Goal: Task Accomplishment & Management: Complete application form

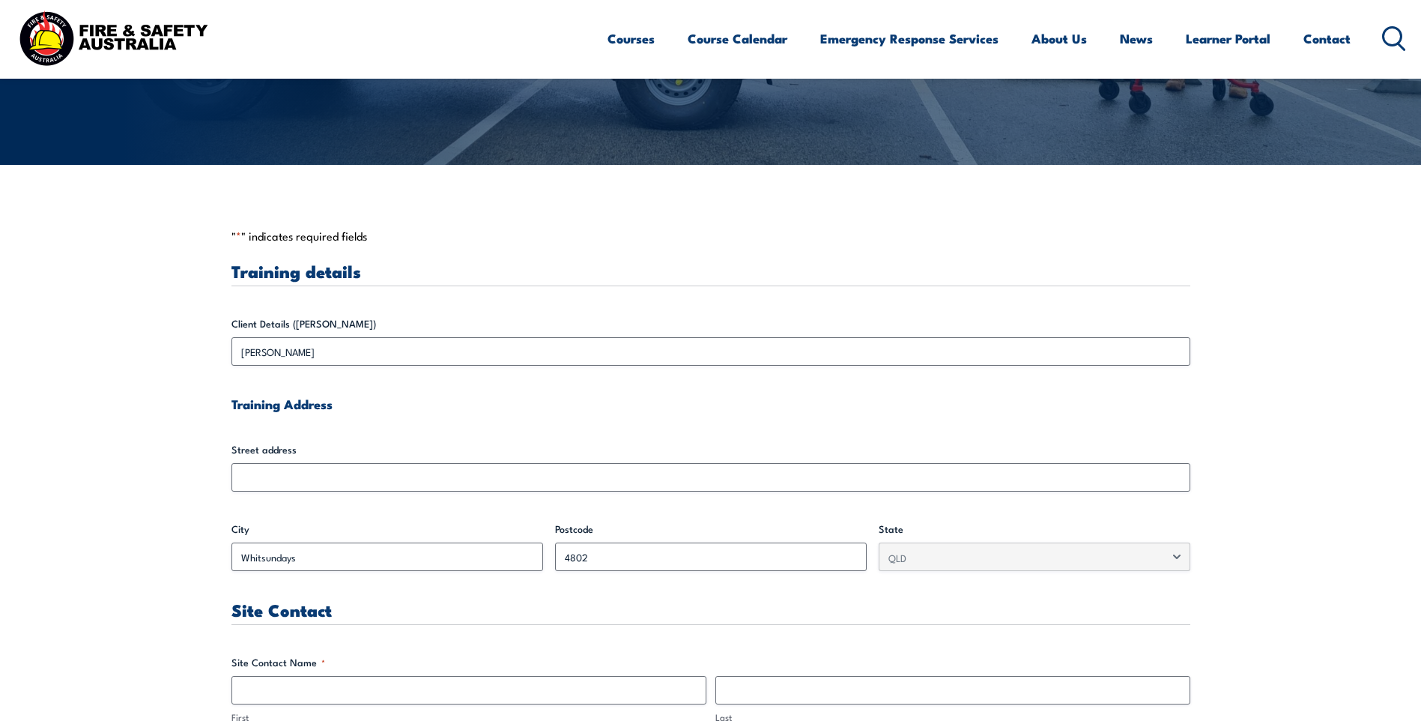
scroll to position [300, 0]
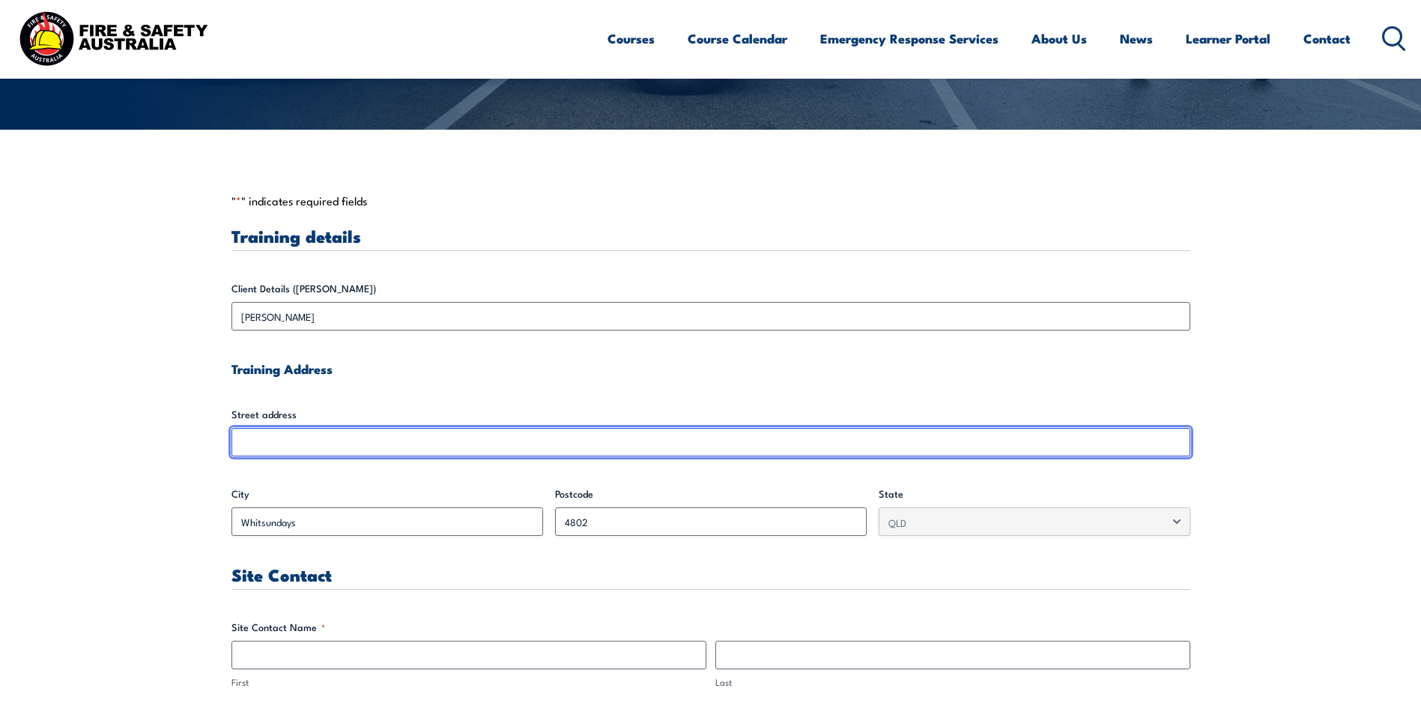
click at [375, 449] on input "Street address" at bounding box center [710, 442] width 959 height 28
click at [308, 431] on input "Street address" at bounding box center [710, 442] width 959 height 28
click at [545, 433] on input "Street address" at bounding box center [710, 442] width 959 height 28
click at [510, 448] on input "Street address" at bounding box center [710, 442] width 959 height 28
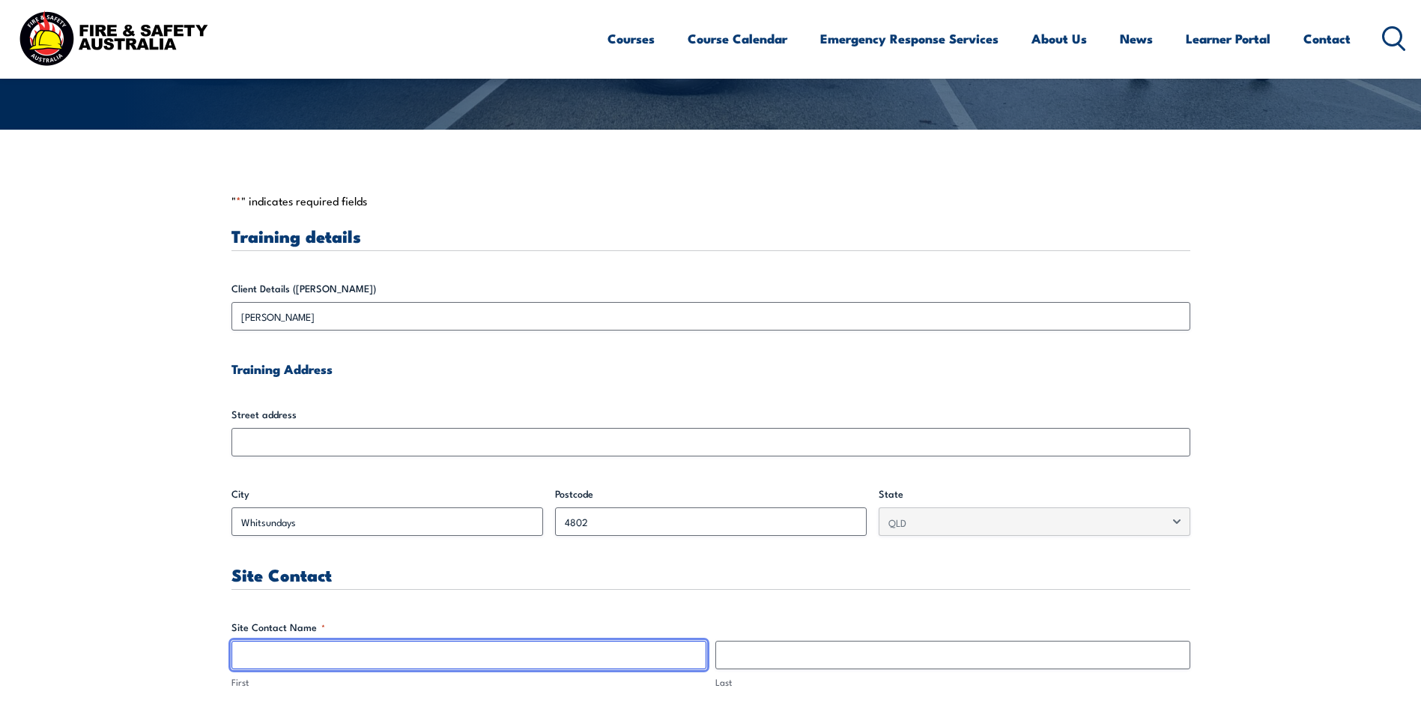
drag, startPoint x: 336, startPoint y: 665, endPoint x: 335, endPoint y: 649, distance: 16.5
click at [336, 665] on input "First" at bounding box center [468, 654] width 475 height 28
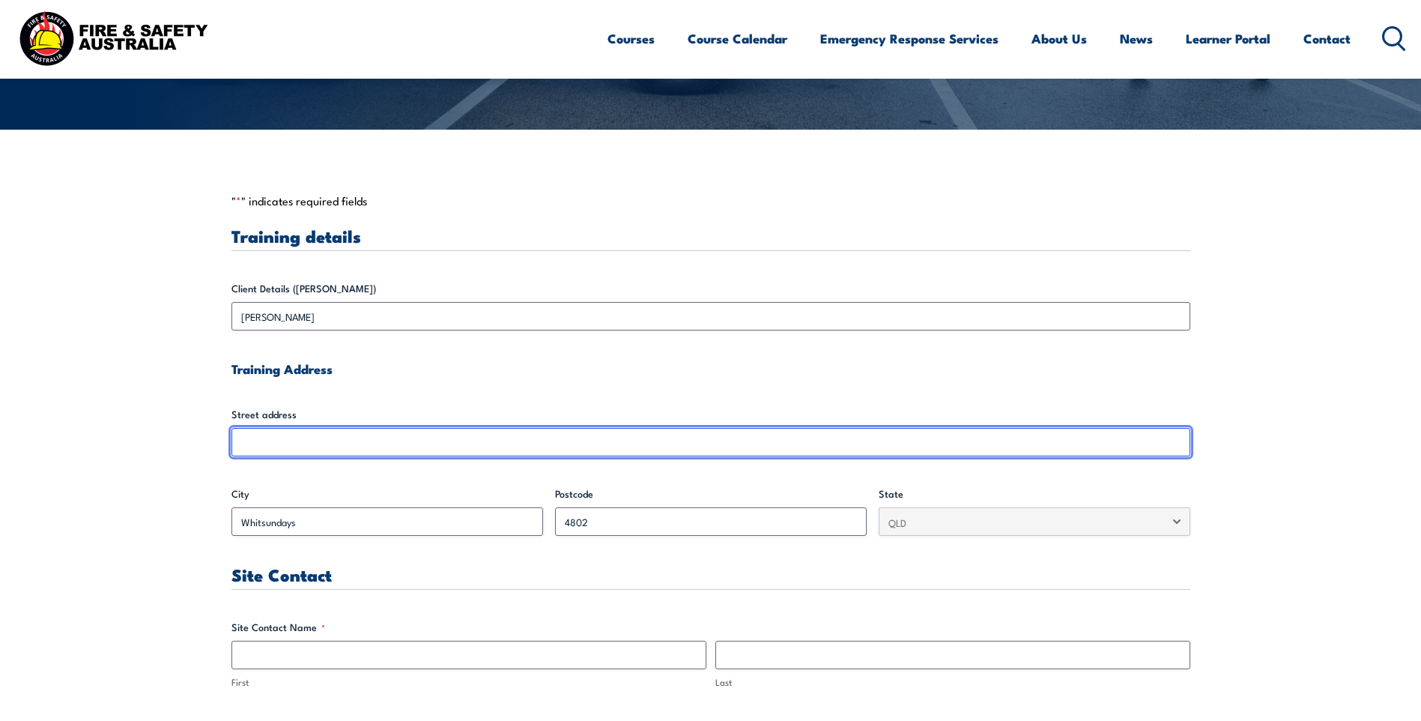
click at [242, 434] on input "Street address" at bounding box center [710, 442] width 959 height 28
click at [248, 437] on input "Street address" at bounding box center [710, 442] width 959 height 28
click at [252, 446] on input "Street address" at bounding box center [710, 442] width 959 height 28
click at [256, 432] on input "Street address" at bounding box center [710, 442] width 959 height 28
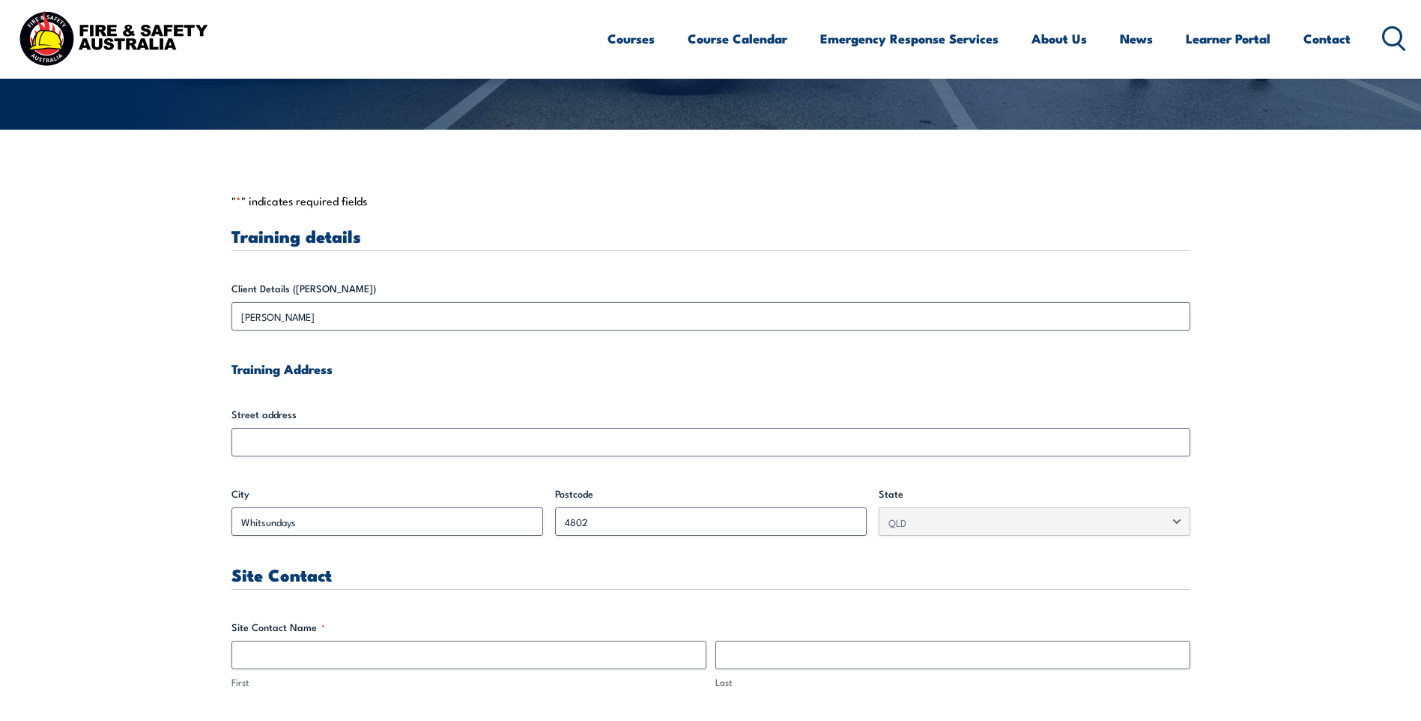
drag, startPoint x: 398, startPoint y: 288, endPoint x: 391, endPoint y: 291, distance: 7.8
click at [392, 289] on label "Client Details ([PERSON_NAME])" at bounding box center [710, 288] width 959 height 15
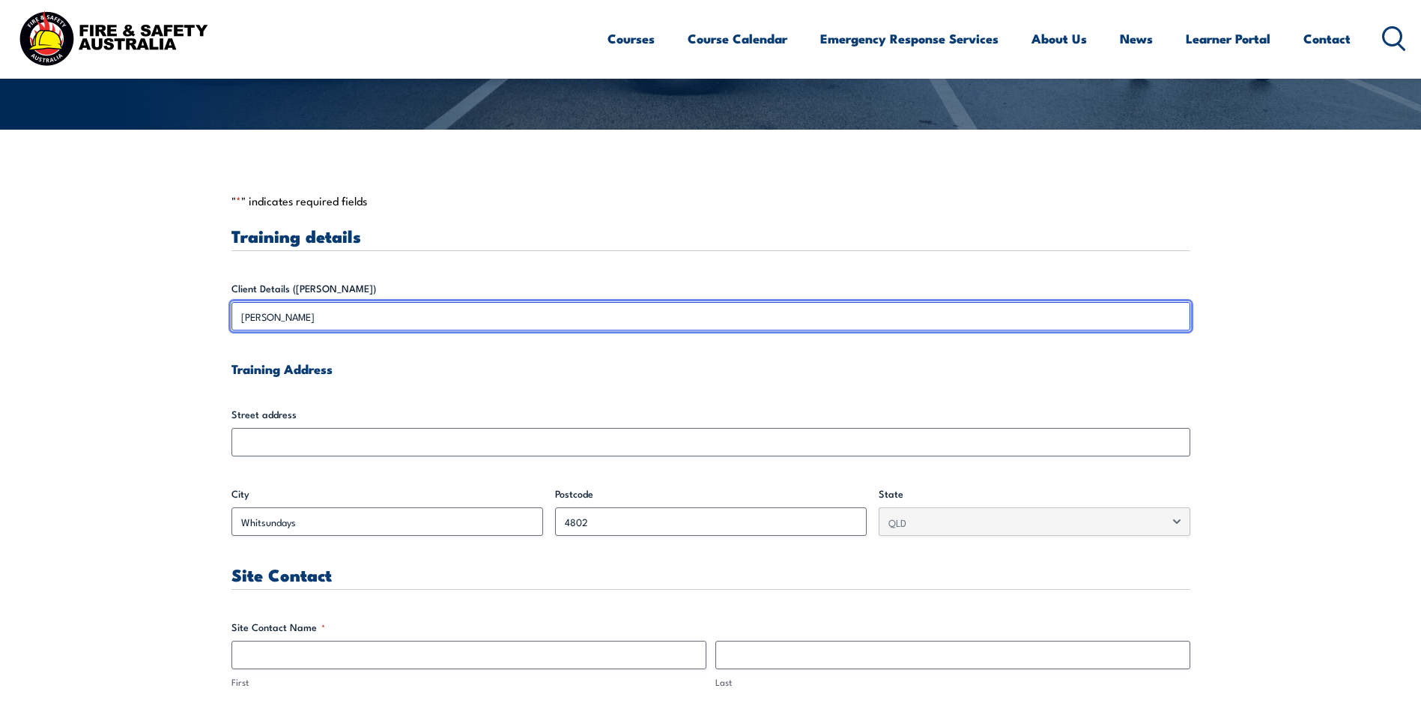
click at [392, 302] on input "[PERSON_NAME]" at bounding box center [710, 316] width 959 height 28
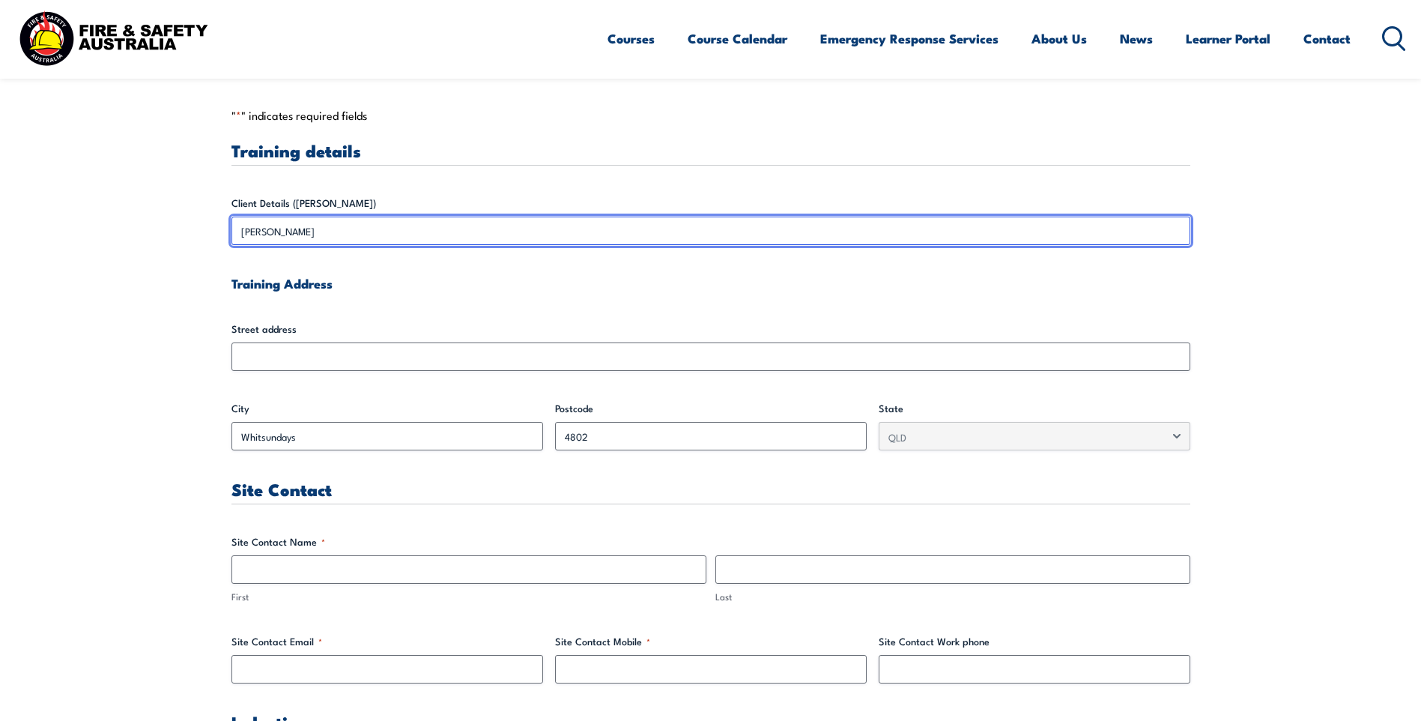
scroll to position [674, 0]
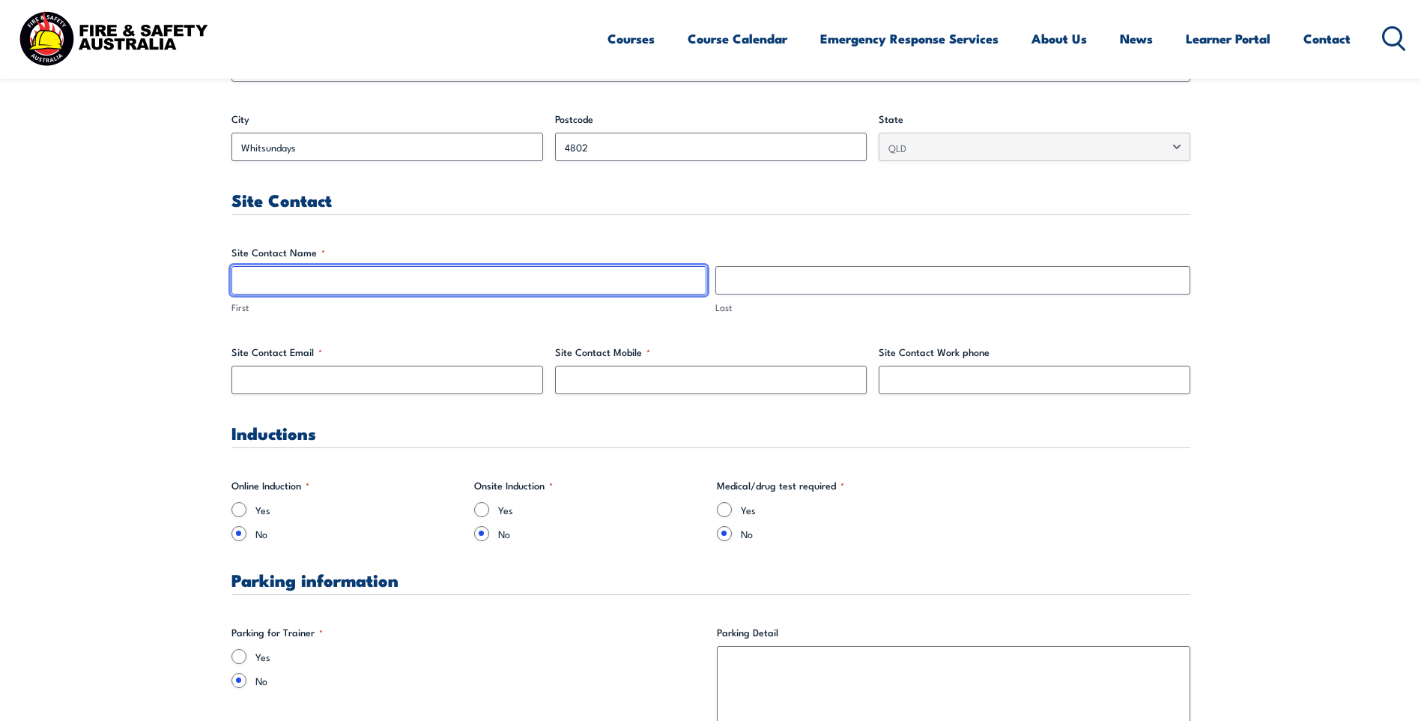
click at [244, 283] on input "First" at bounding box center [468, 280] width 475 height 28
type input "Ricki"
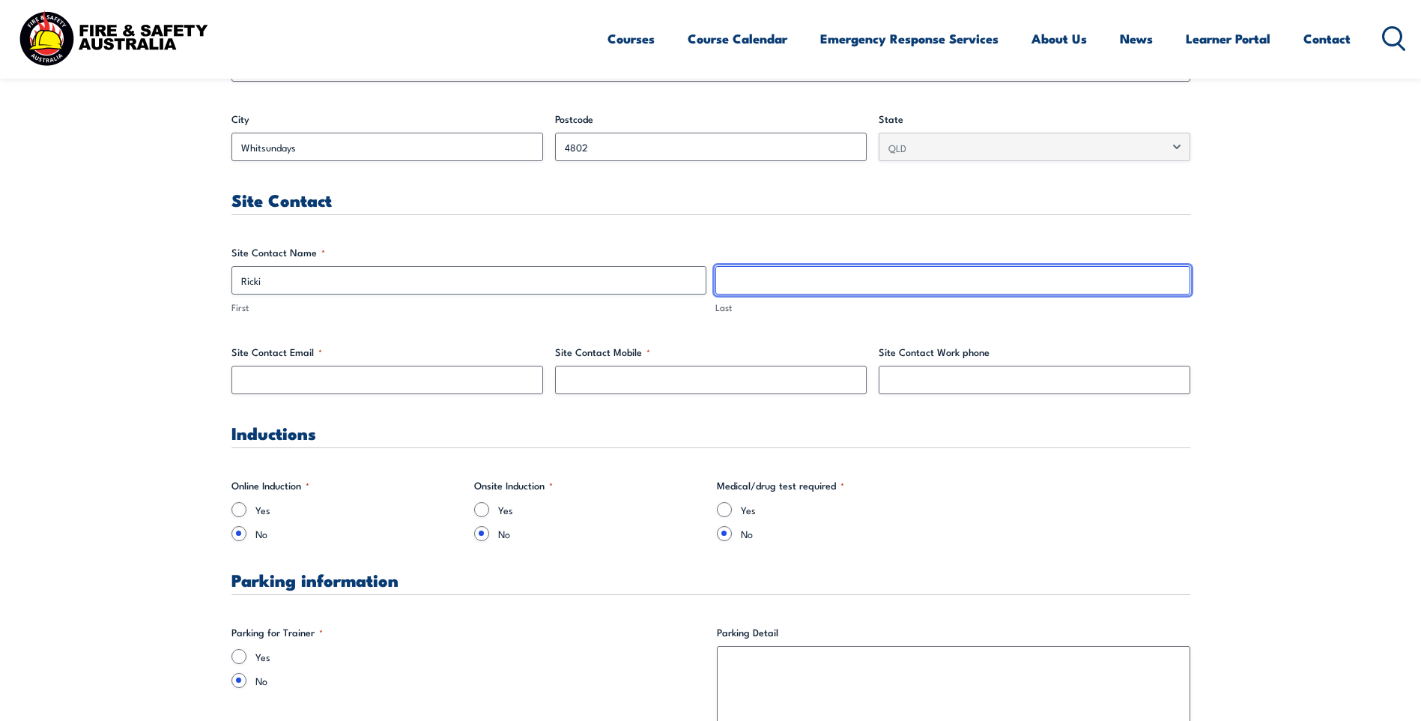
type input "Coldicutt"
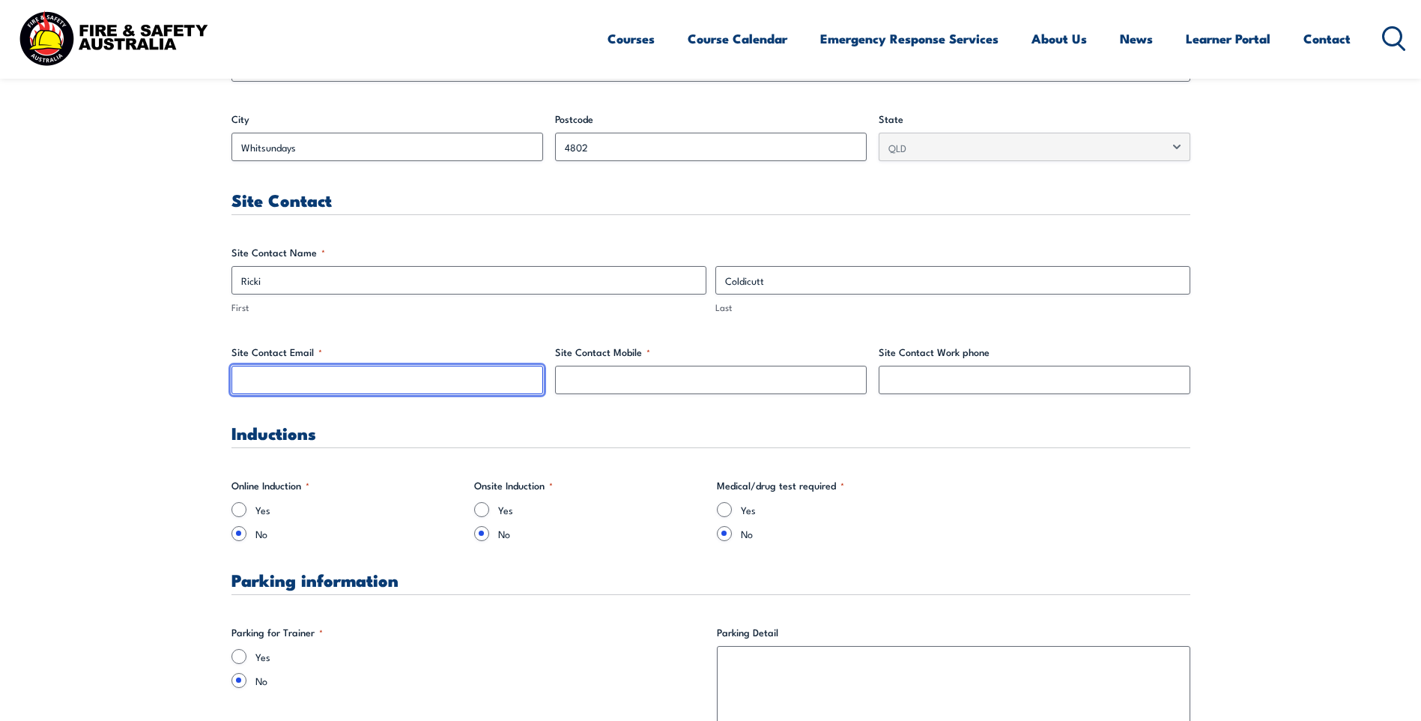
type input "[EMAIL_ADDRESS][DOMAIN_NAME]"
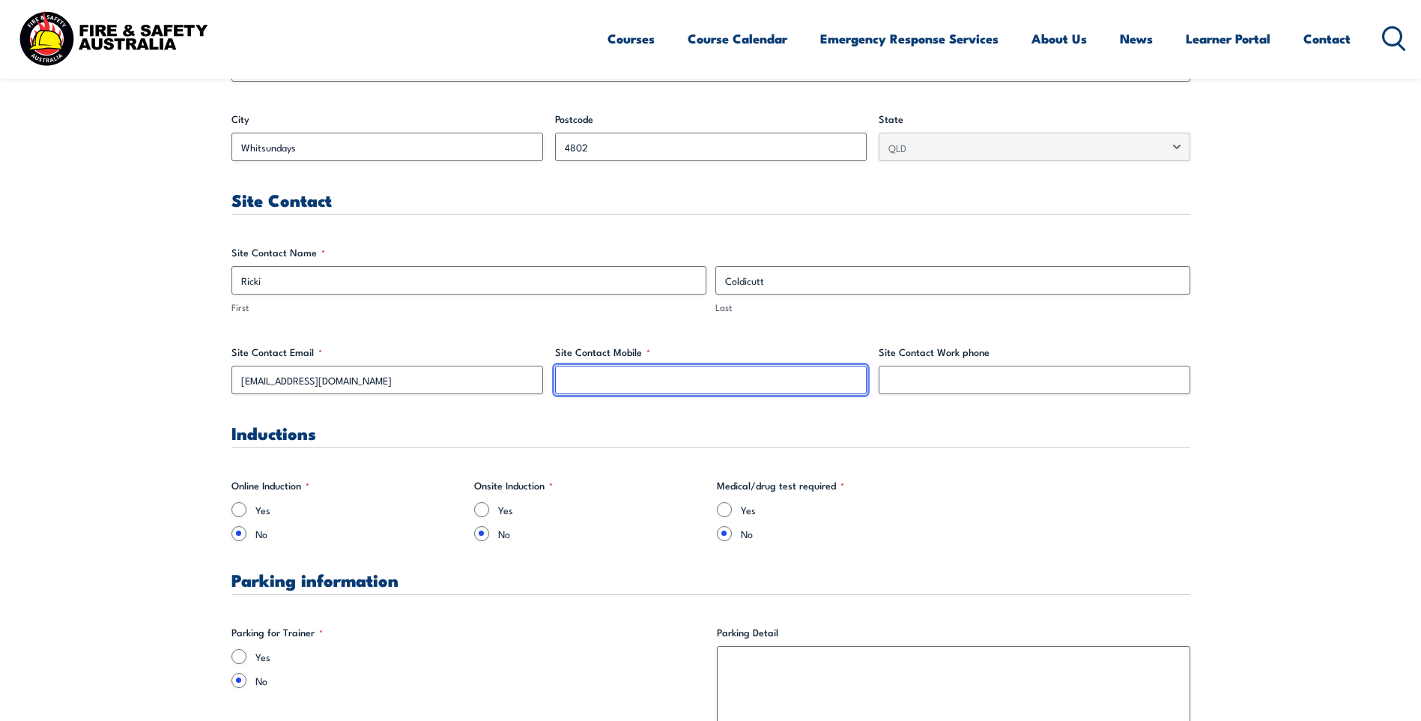
type input "0404215580"
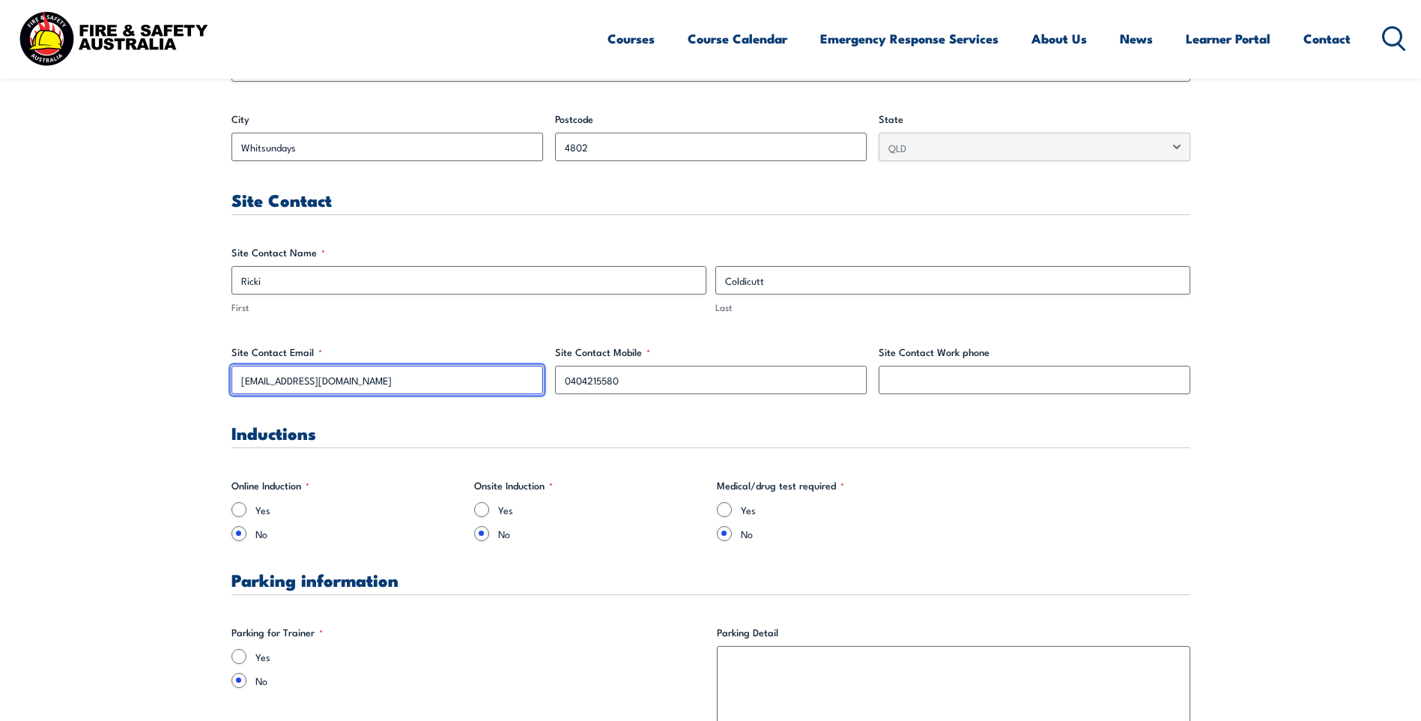
drag, startPoint x: 365, startPoint y: 381, endPoint x: 73, endPoint y: 389, distance: 291.5
type input "[EMAIL_ADDRESS][DOMAIN_NAME]"
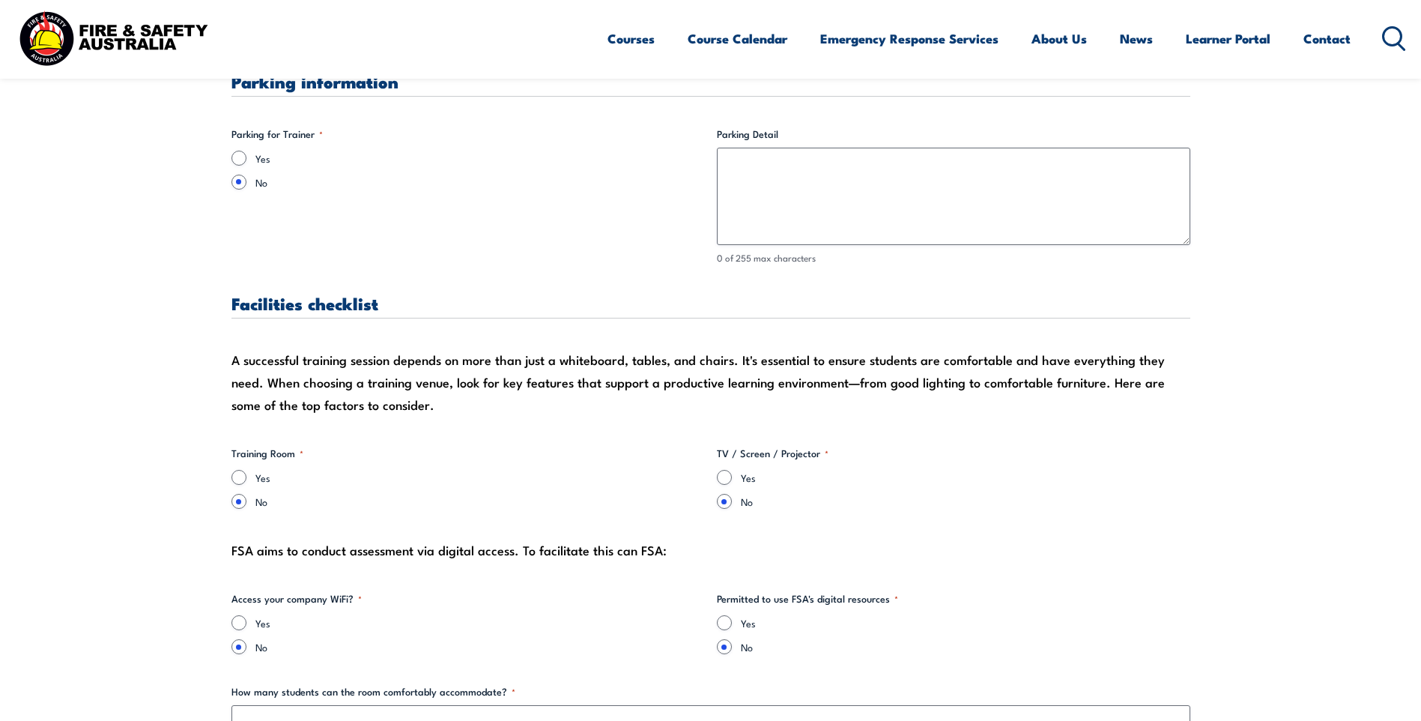
scroll to position [1198, 0]
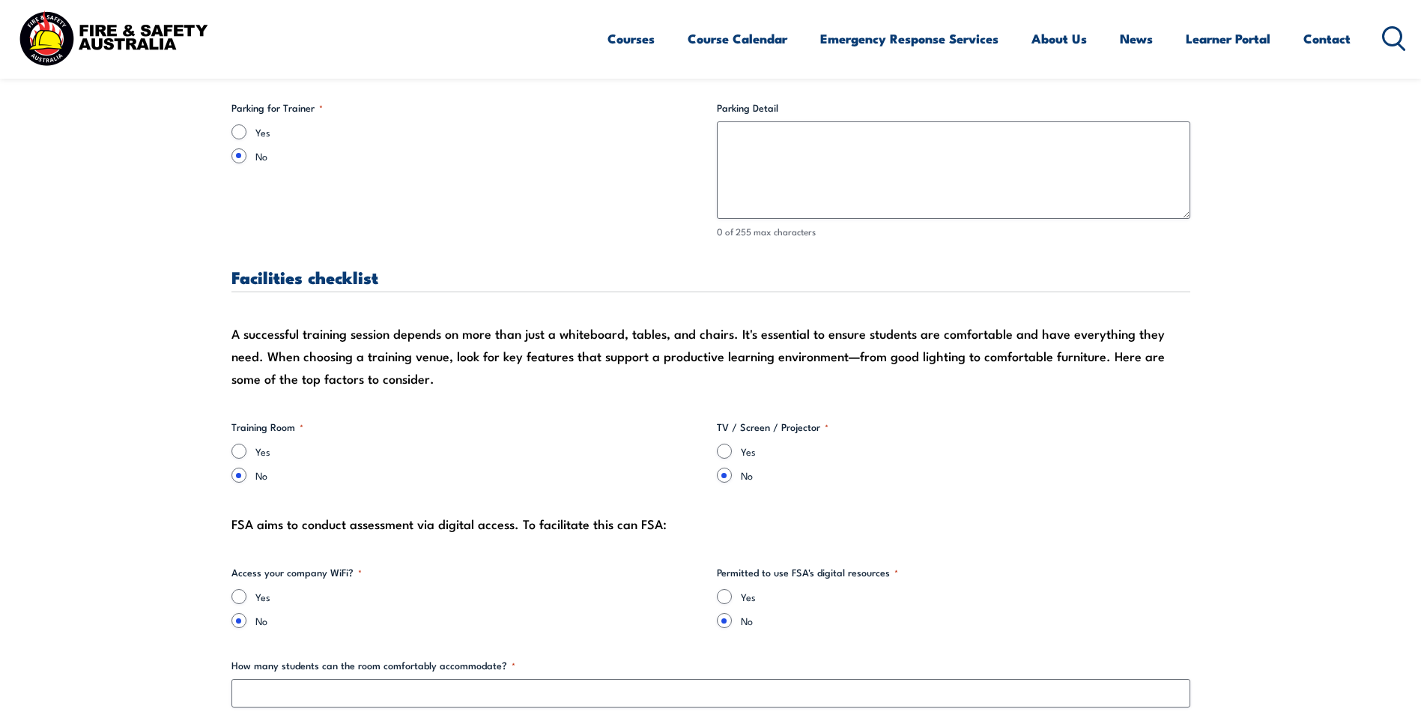
click at [728, 461] on div "Yes No" at bounding box center [953, 462] width 473 height 39
click at [717, 461] on div "Yes No" at bounding box center [953, 462] width 473 height 39
click at [718, 451] on input "Yes" at bounding box center [724, 450] width 15 height 15
radio input "true"
click at [249, 453] on div "Yes" at bounding box center [467, 450] width 473 height 15
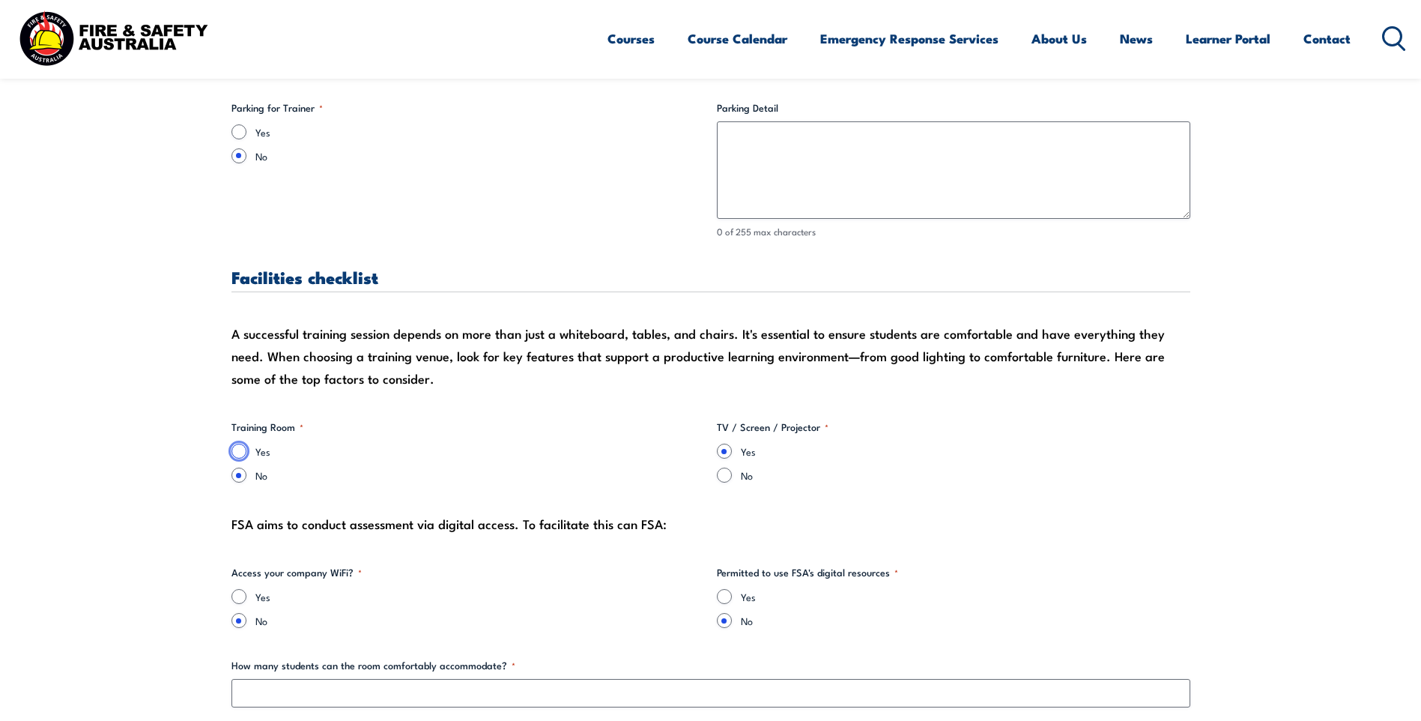
click at [244, 450] on input "Yes" at bounding box center [238, 450] width 15 height 15
radio input "true"
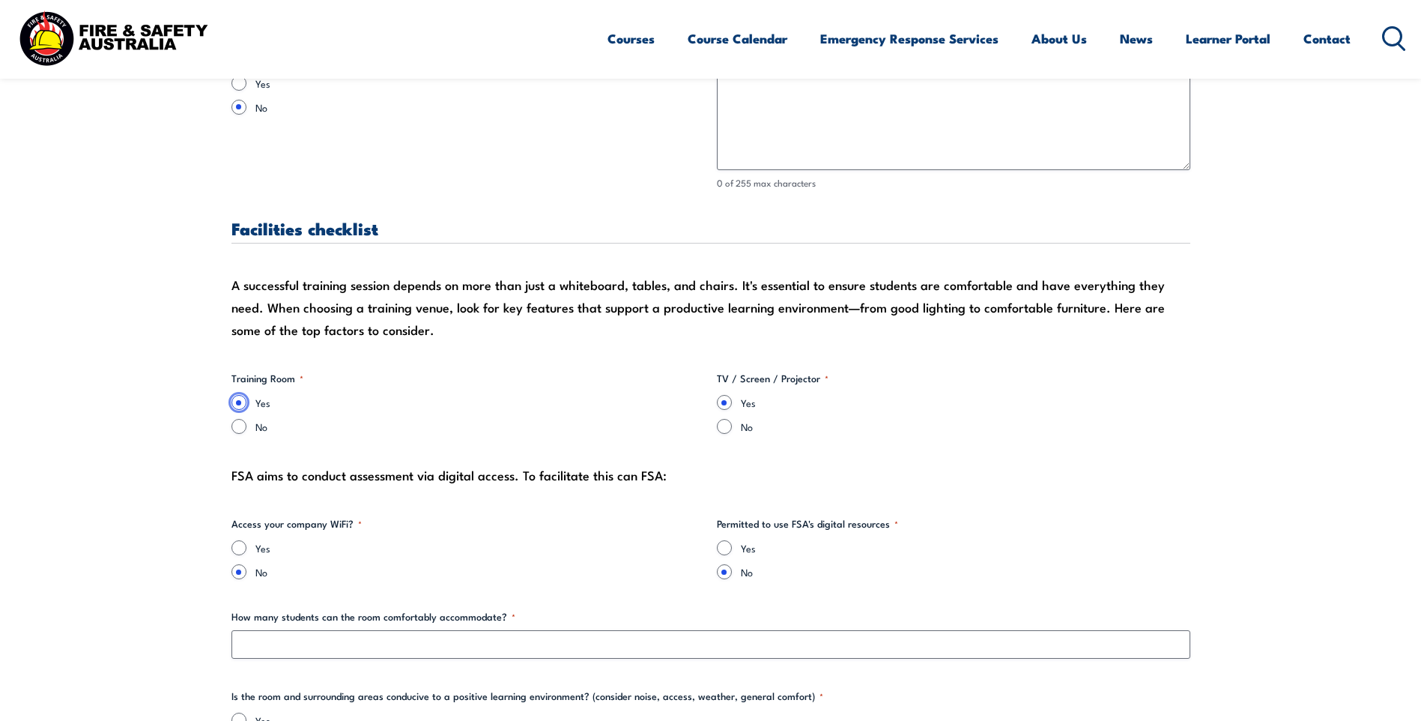
scroll to position [1273, 0]
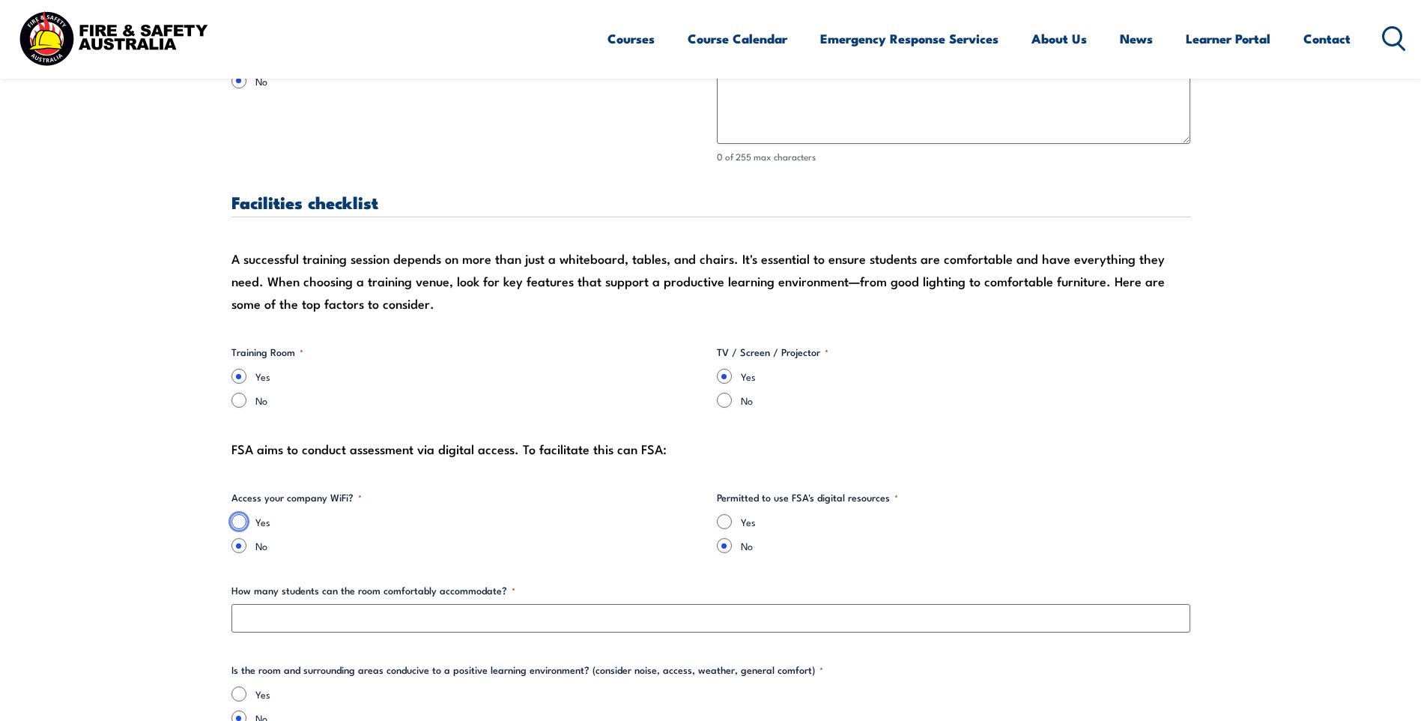
click at [234, 515] on input "Yes" at bounding box center [238, 521] width 15 height 15
radio input "true"
click at [726, 526] on input "Yes" at bounding box center [724, 521] width 15 height 15
radio input "true"
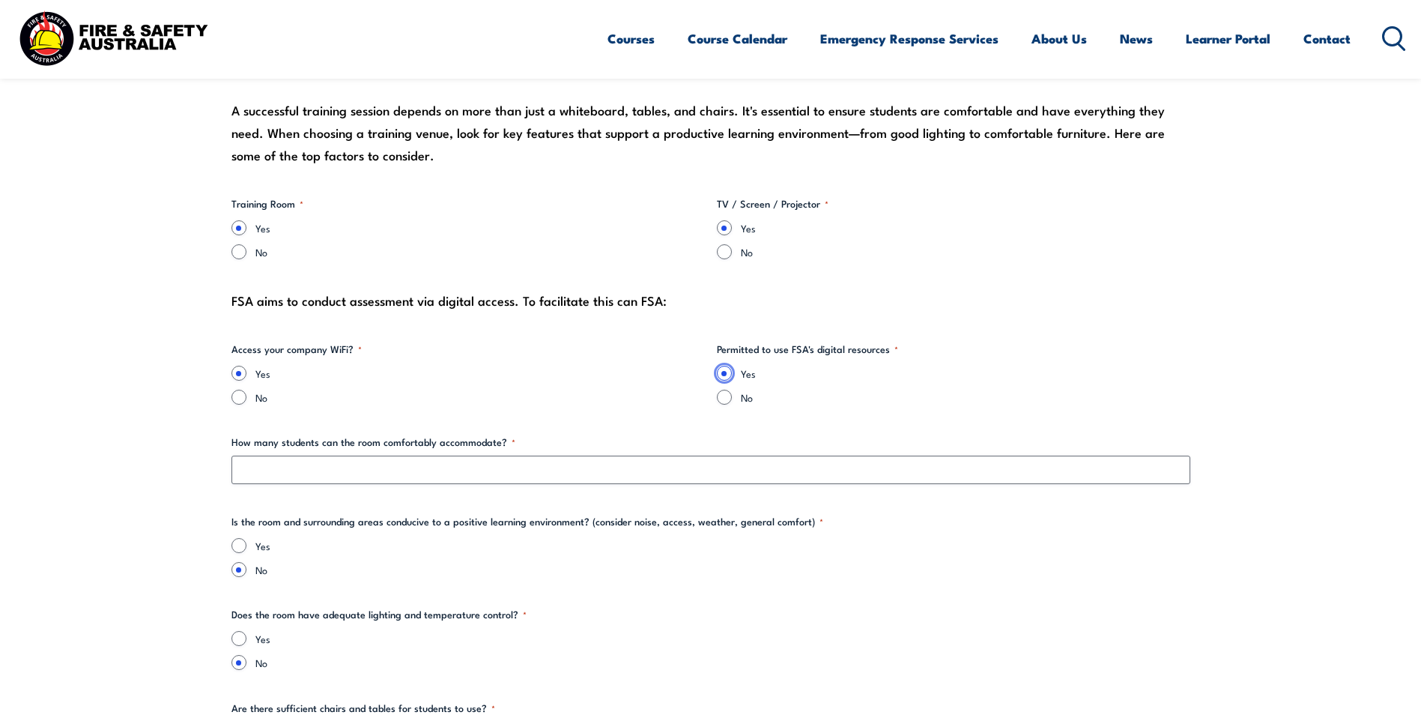
scroll to position [1423, 0]
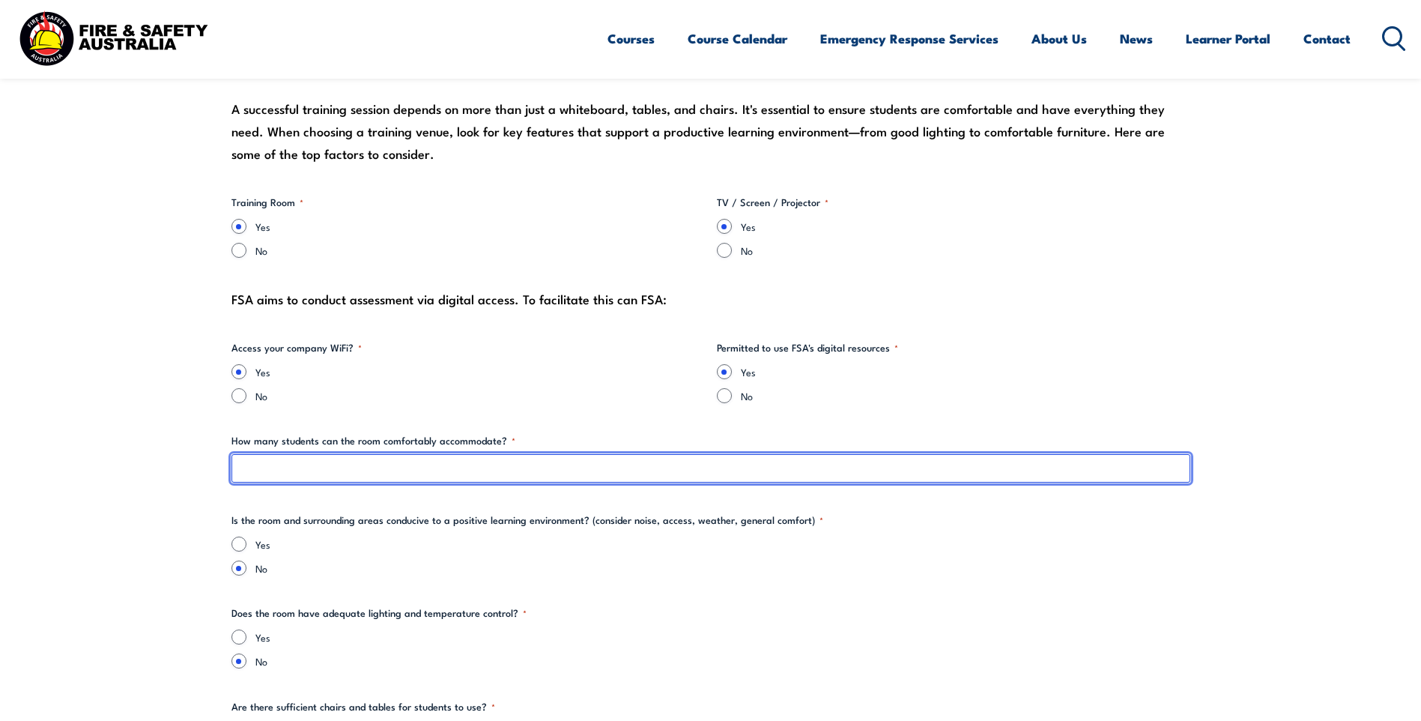
click at [342, 476] on input "How many students can the room comfortably accommodate? *" at bounding box center [710, 468] width 959 height 28
type input "40"
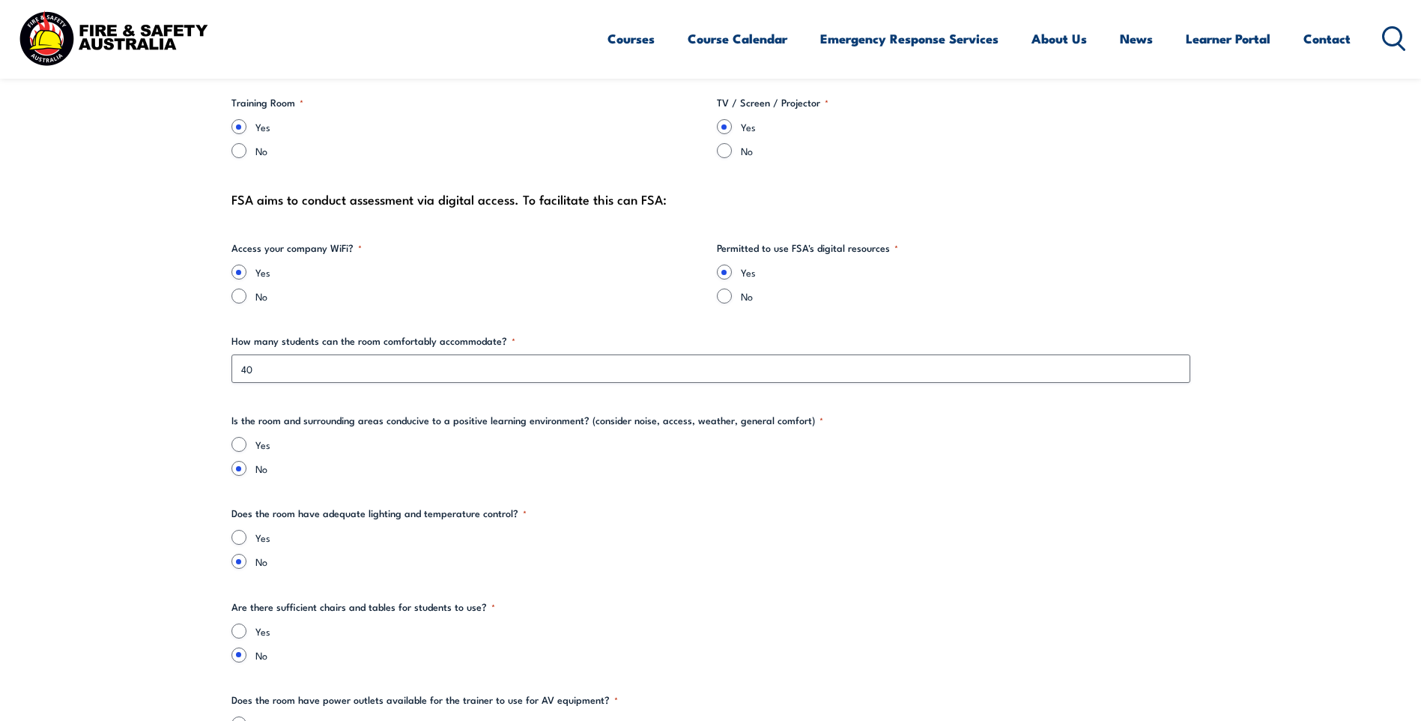
scroll to position [1573, 0]
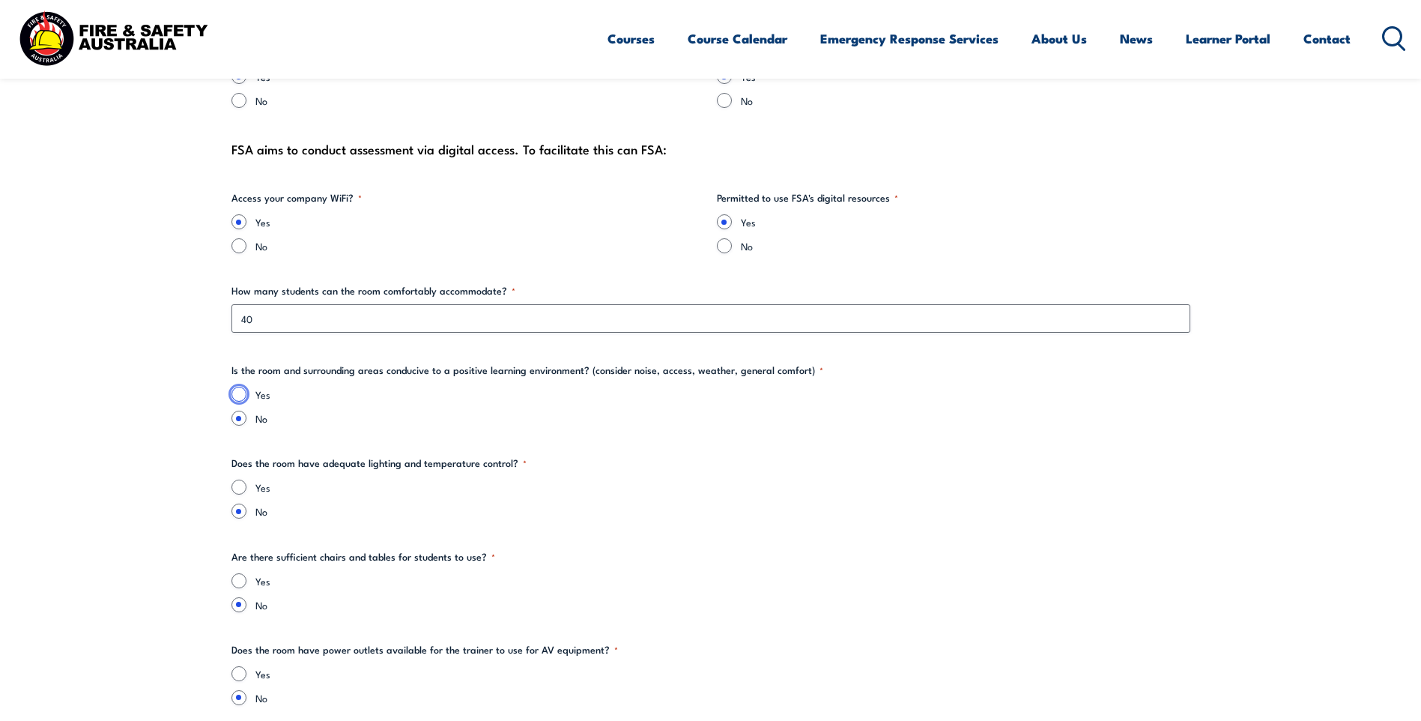
click at [239, 392] on input "Yes" at bounding box center [238, 393] width 15 height 15
radio input "true"
click at [236, 482] on input "Yes" at bounding box center [238, 486] width 15 height 15
radio input "true"
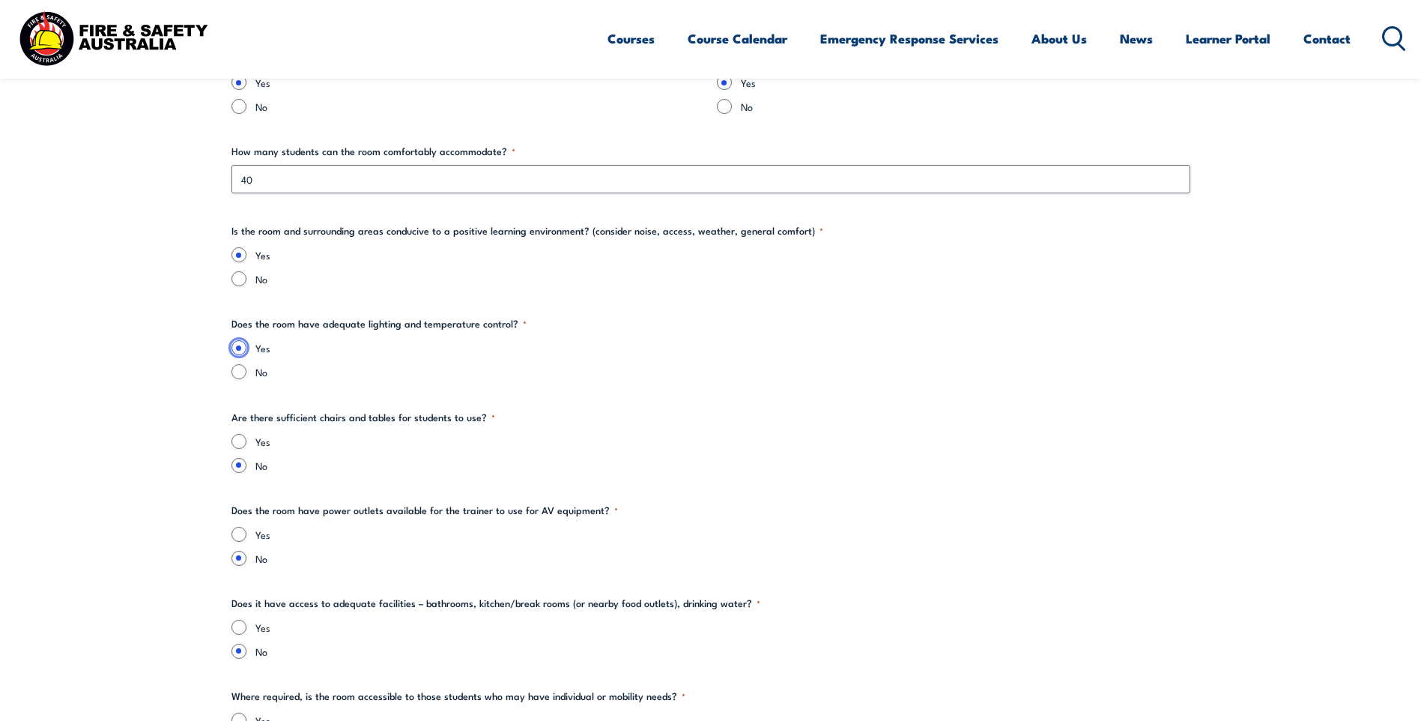
scroll to position [1723, 0]
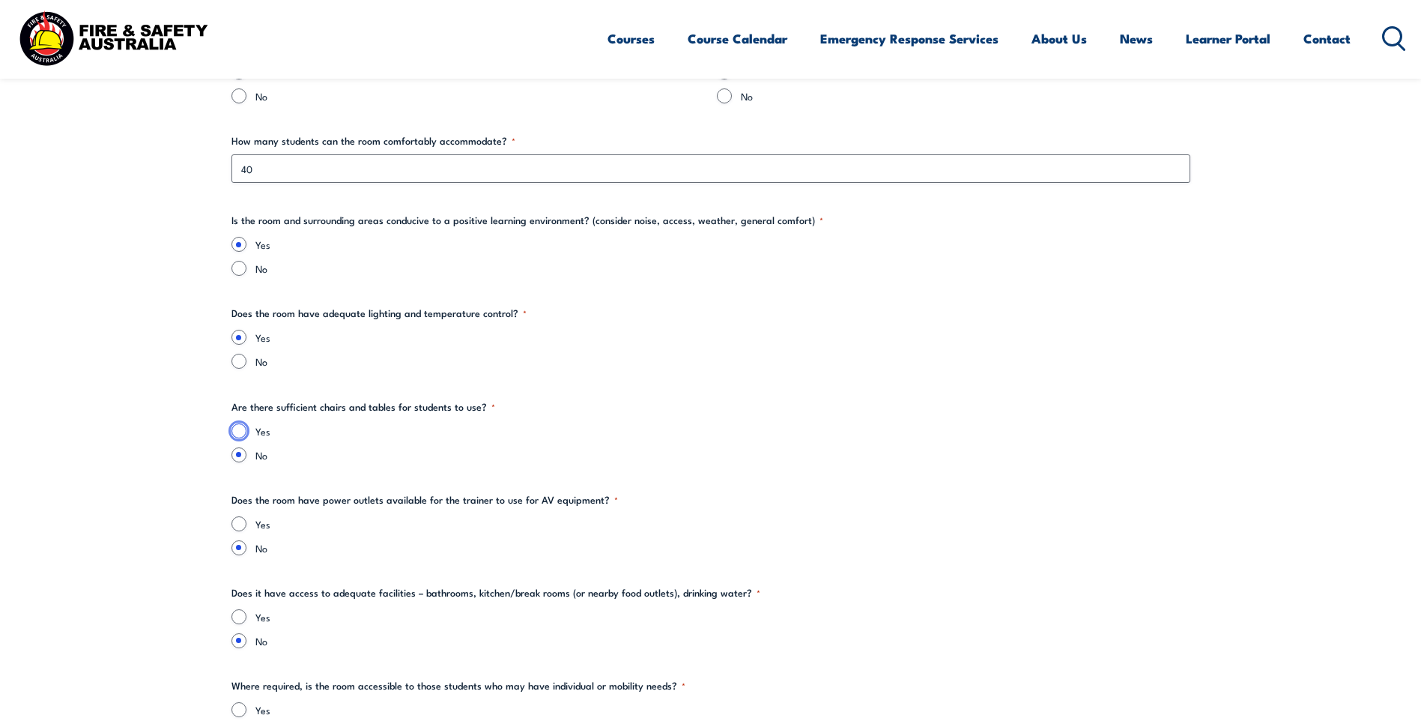
click at [237, 432] on input "Yes" at bounding box center [238, 430] width 15 height 15
radio input "true"
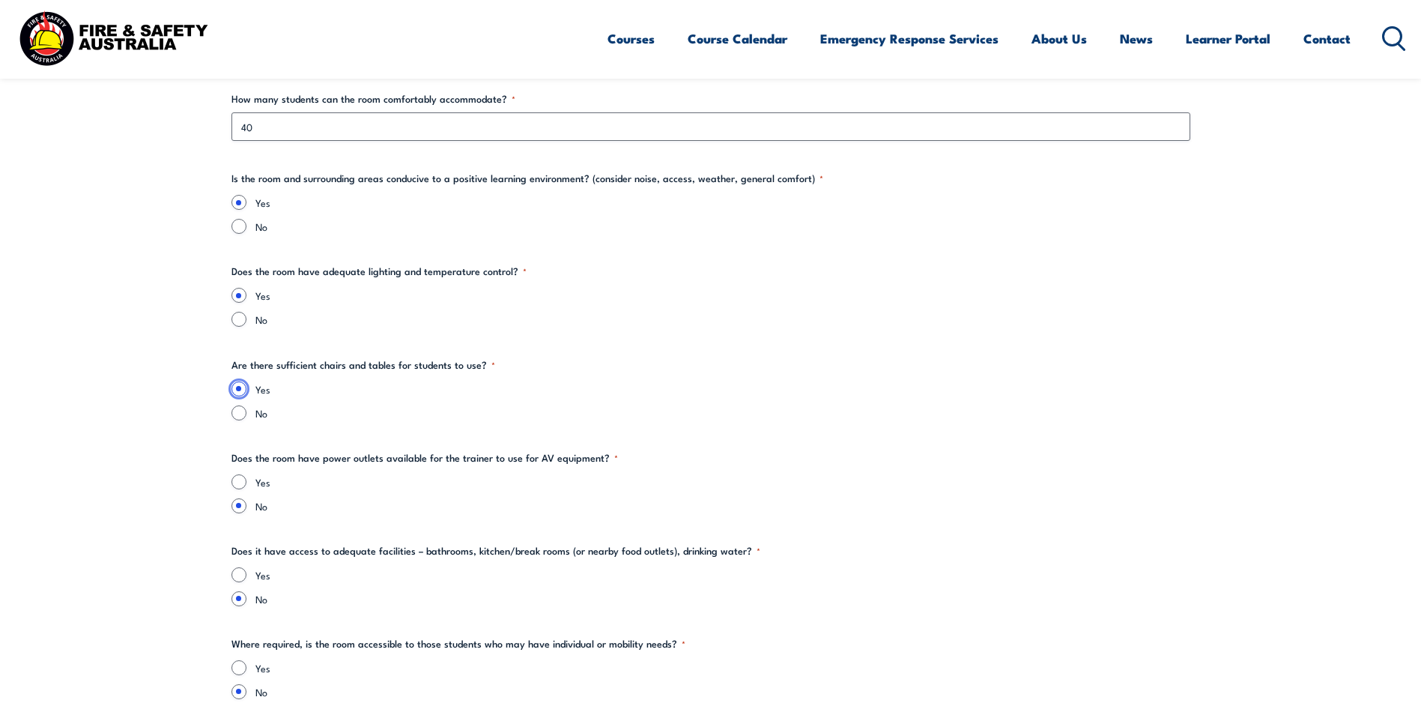
scroll to position [1798, 0]
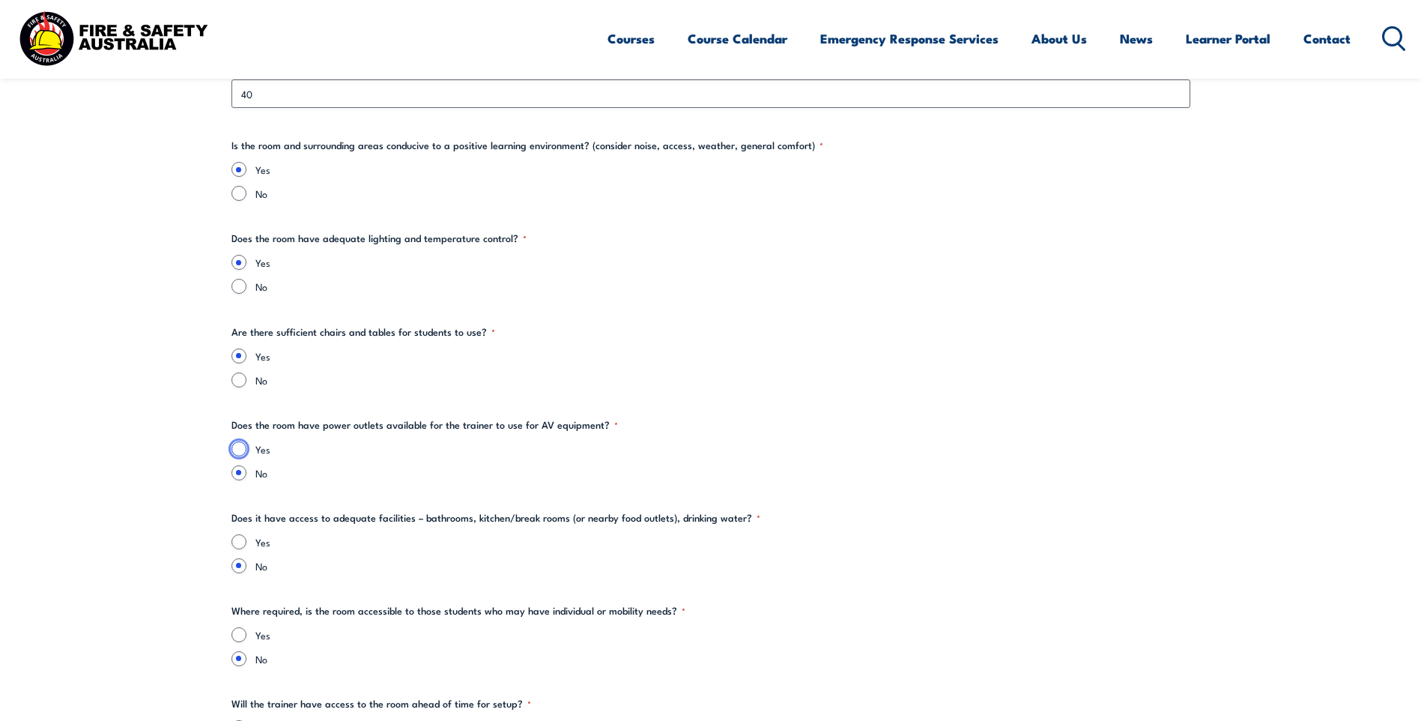
click at [244, 449] on input "Yes" at bounding box center [238, 448] width 15 height 15
radio input "true"
click at [239, 545] on input "Yes" at bounding box center [238, 541] width 15 height 15
radio input "true"
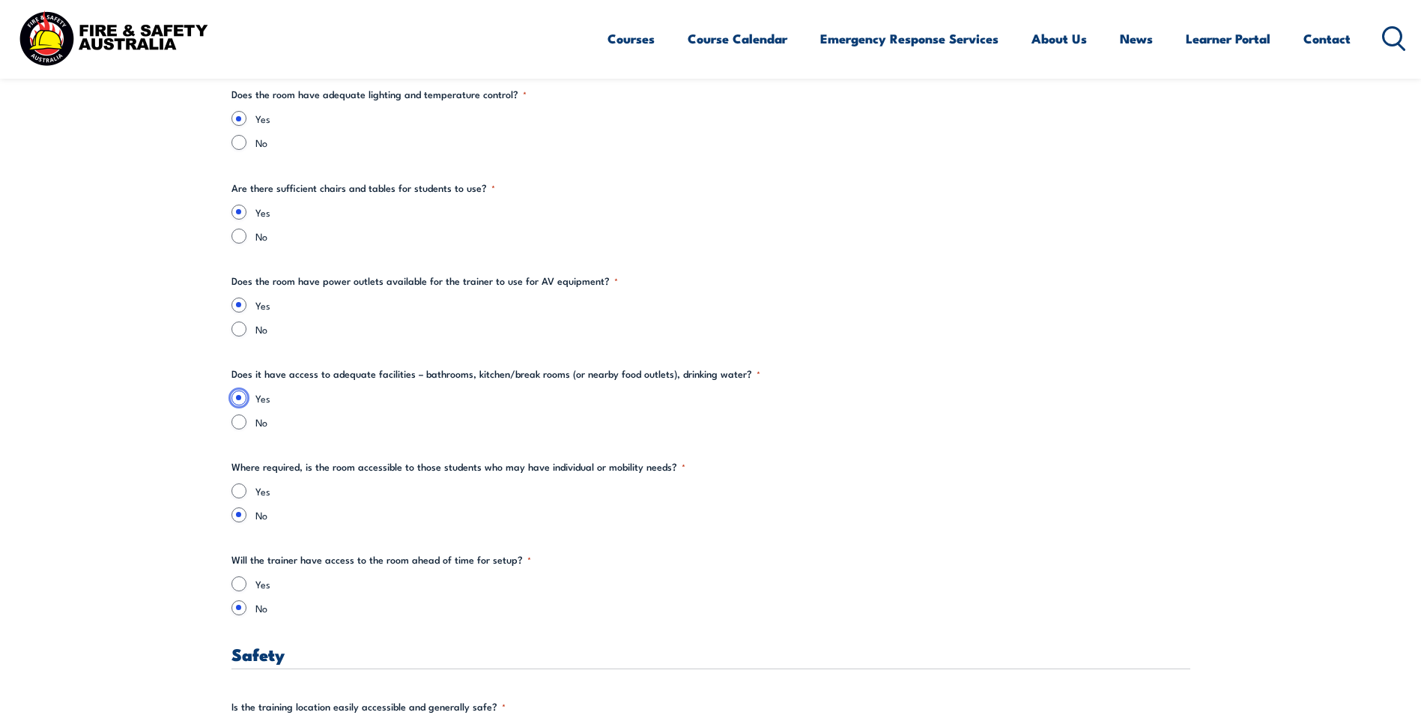
scroll to position [1947, 0]
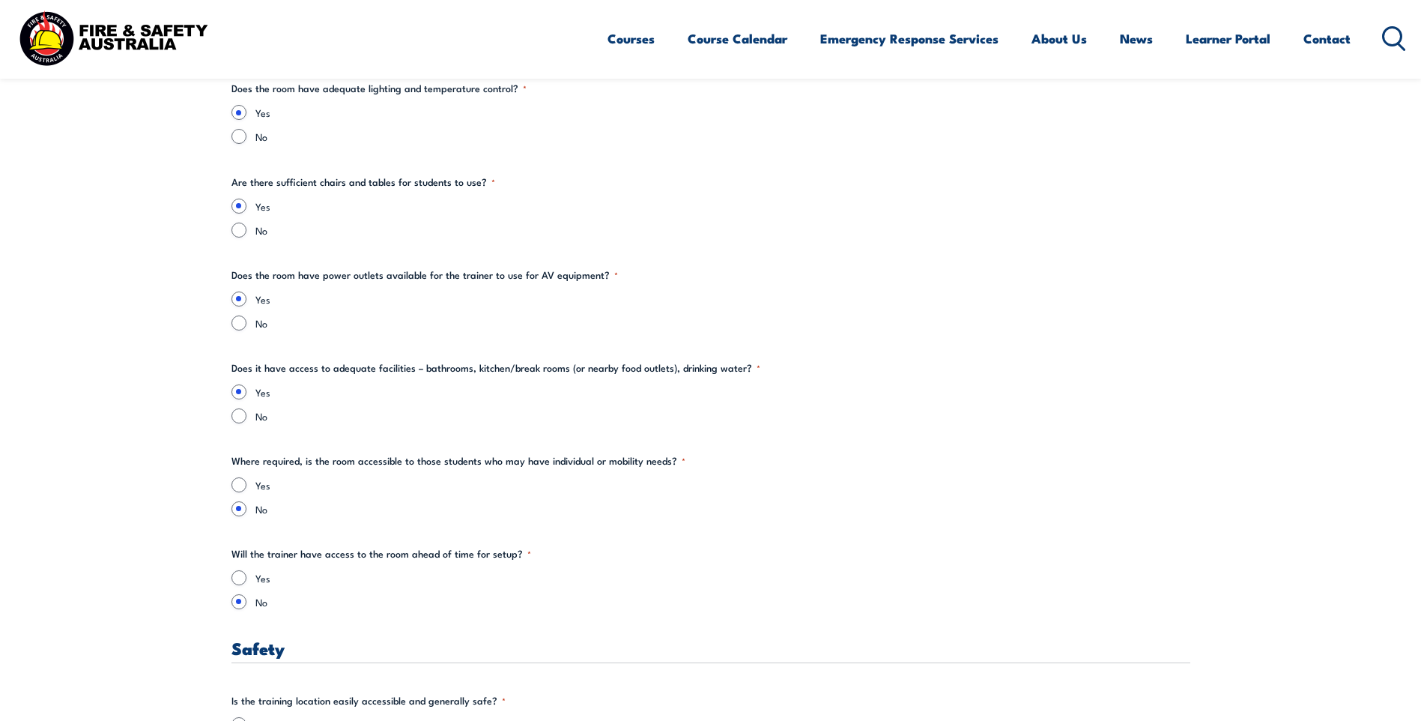
click at [246, 485] on div "Yes" at bounding box center [710, 484] width 959 height 15
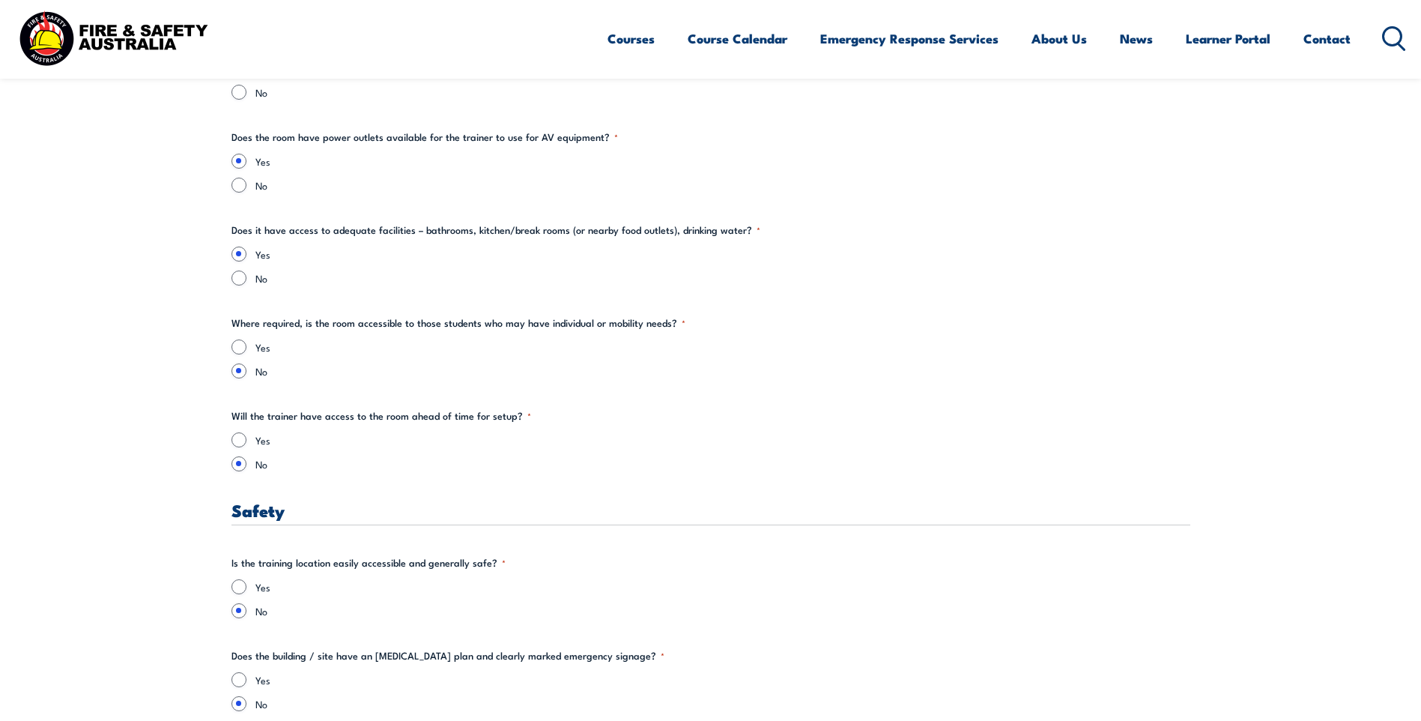
scroll to position [2097, 0]
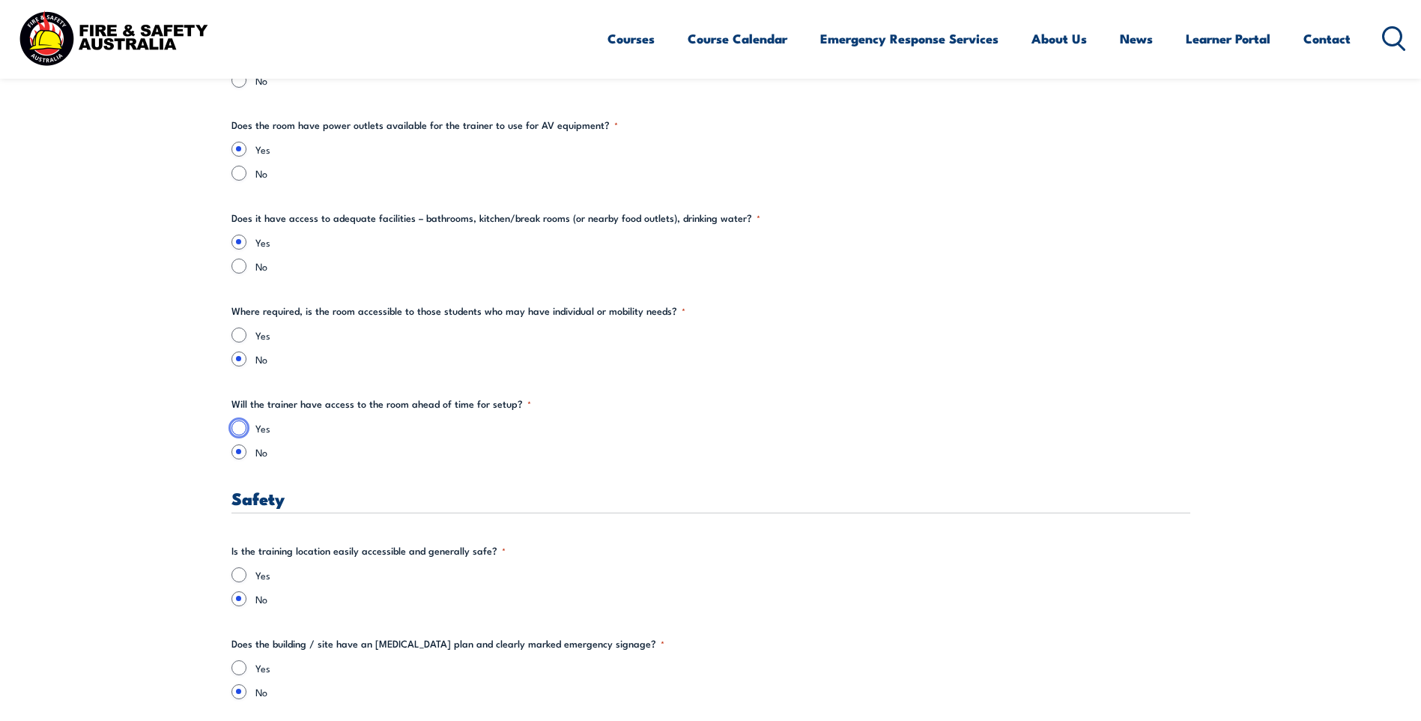
click at [242, 434] on input "Yes" at bounding box center [238, 427] width 15 height 15
radio input "true"
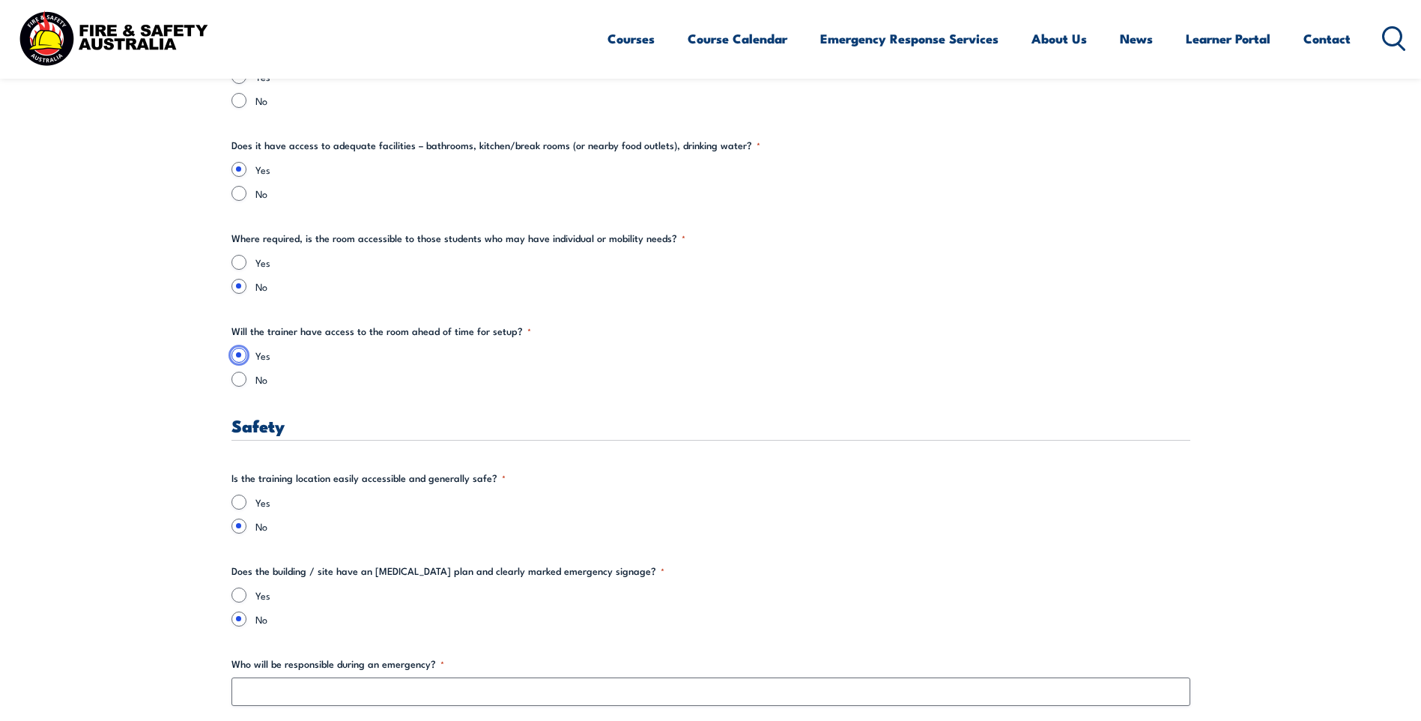
scroll to position [2172, 0]
click at [244, 500] on input "Yes" at bounding box center [238, 499] width 15 height 15
radio input "true"
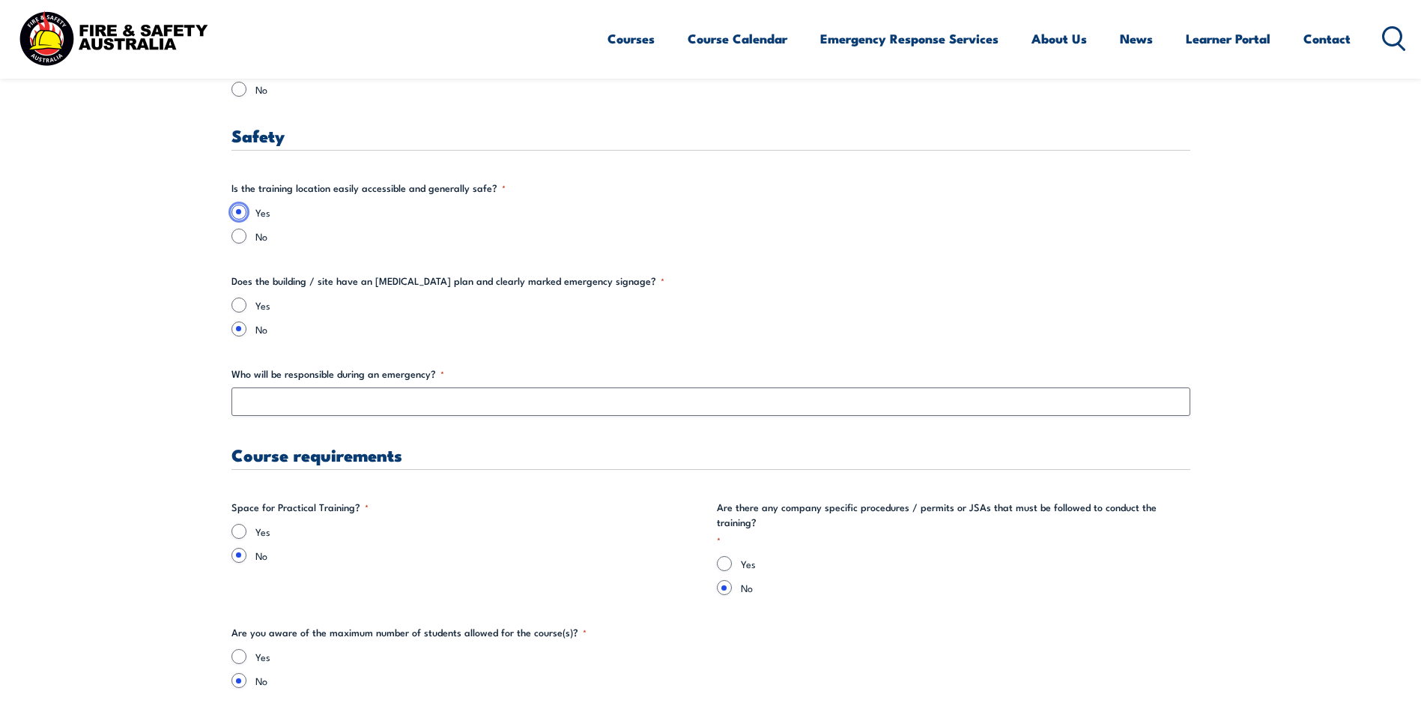
scroll to position [2472, 0]
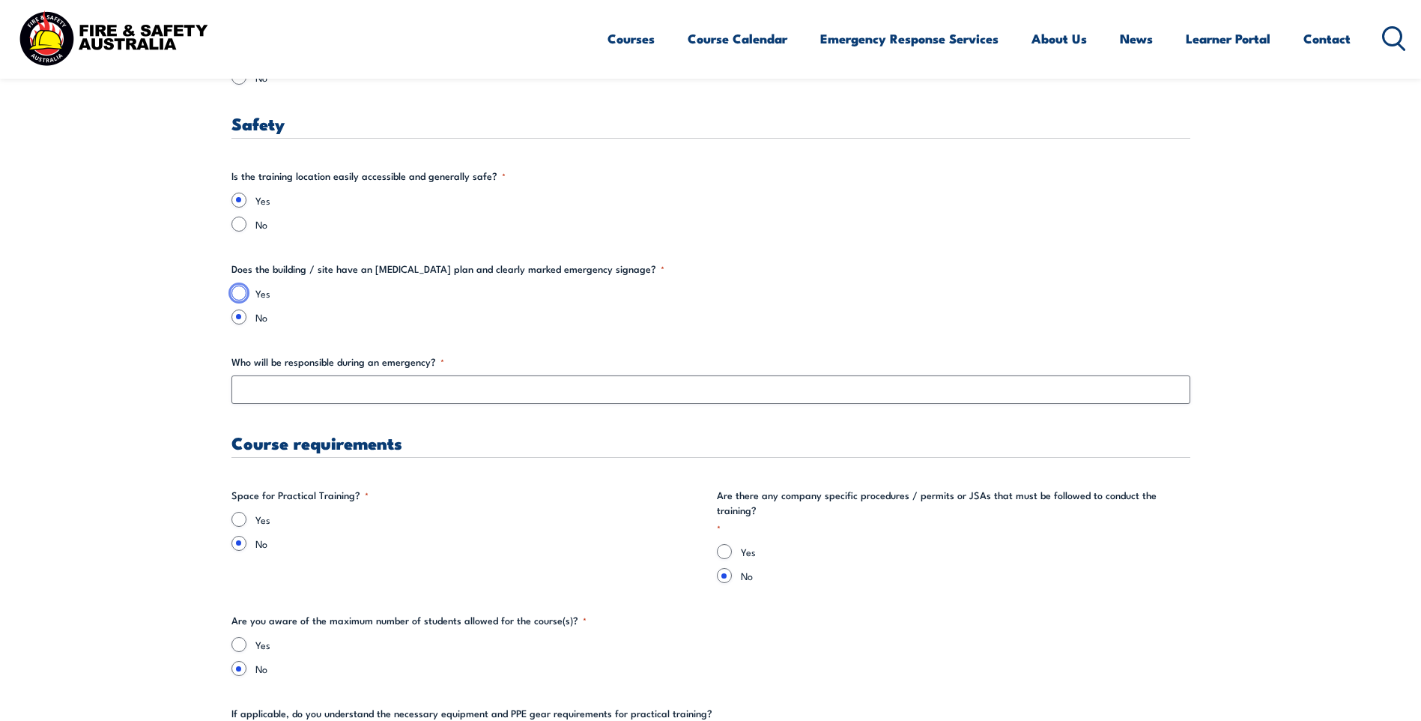
click at [242, 298] on input "Yes" at bounding box center [238, 292] width 15 height 15
radio input "true"
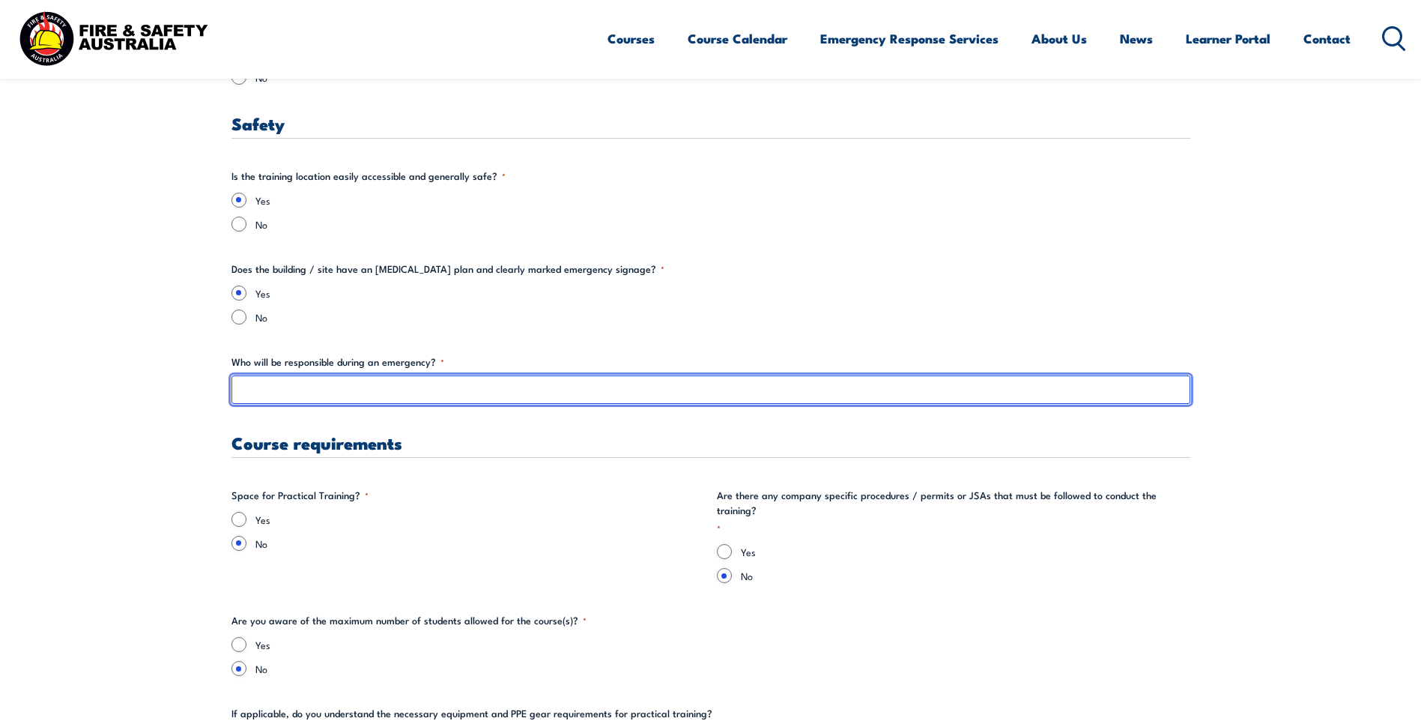
click at [330, 397] on input "Who will be responsible during an emergency? *" at bounding box center [710, 389] width 959 height 28
type input "[PERSON_NAME]"
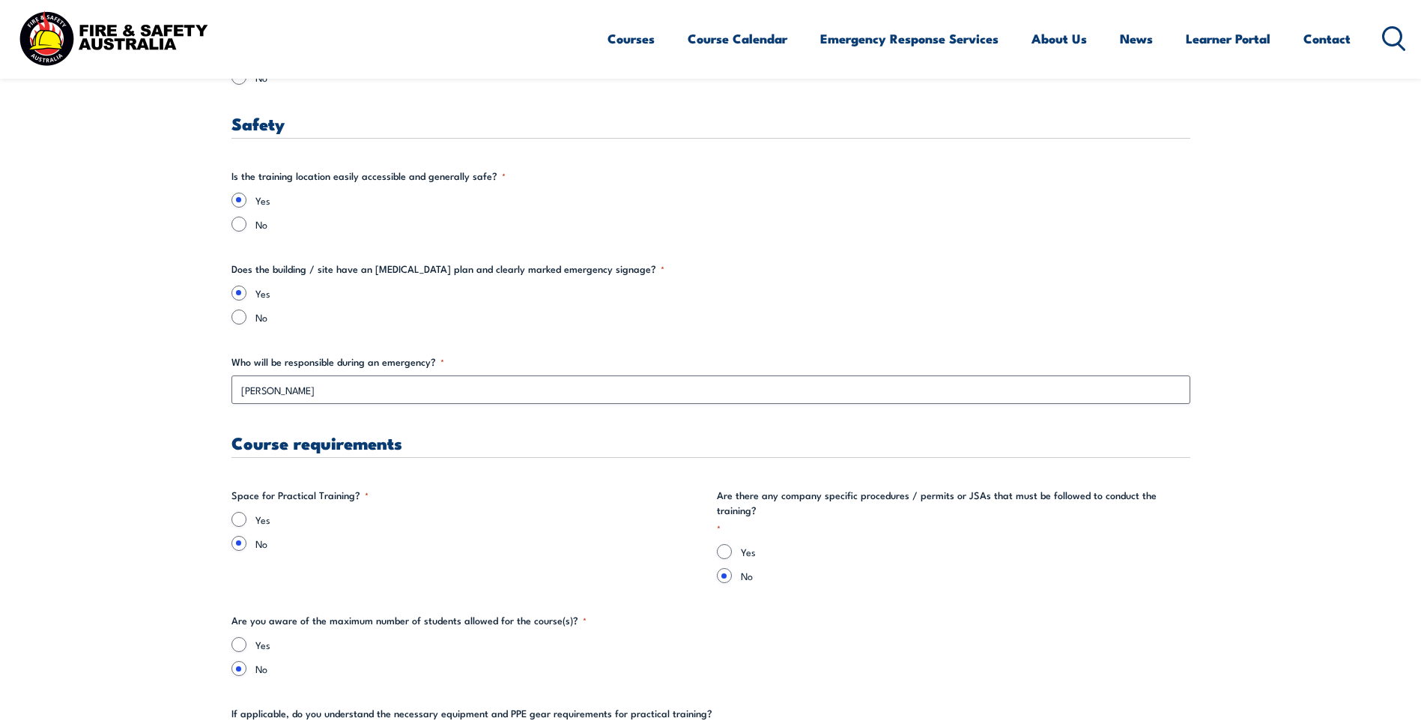
click at [170, 527] on section "" * " indicates required fields Training details Client Details ([PERSON_NAME])…" at bounding box center [710, 150] width 1421 height 4387
click at [237, 518] on input "Yes" at bounding box center [238, 519] width 15 height 15
radio input "true"
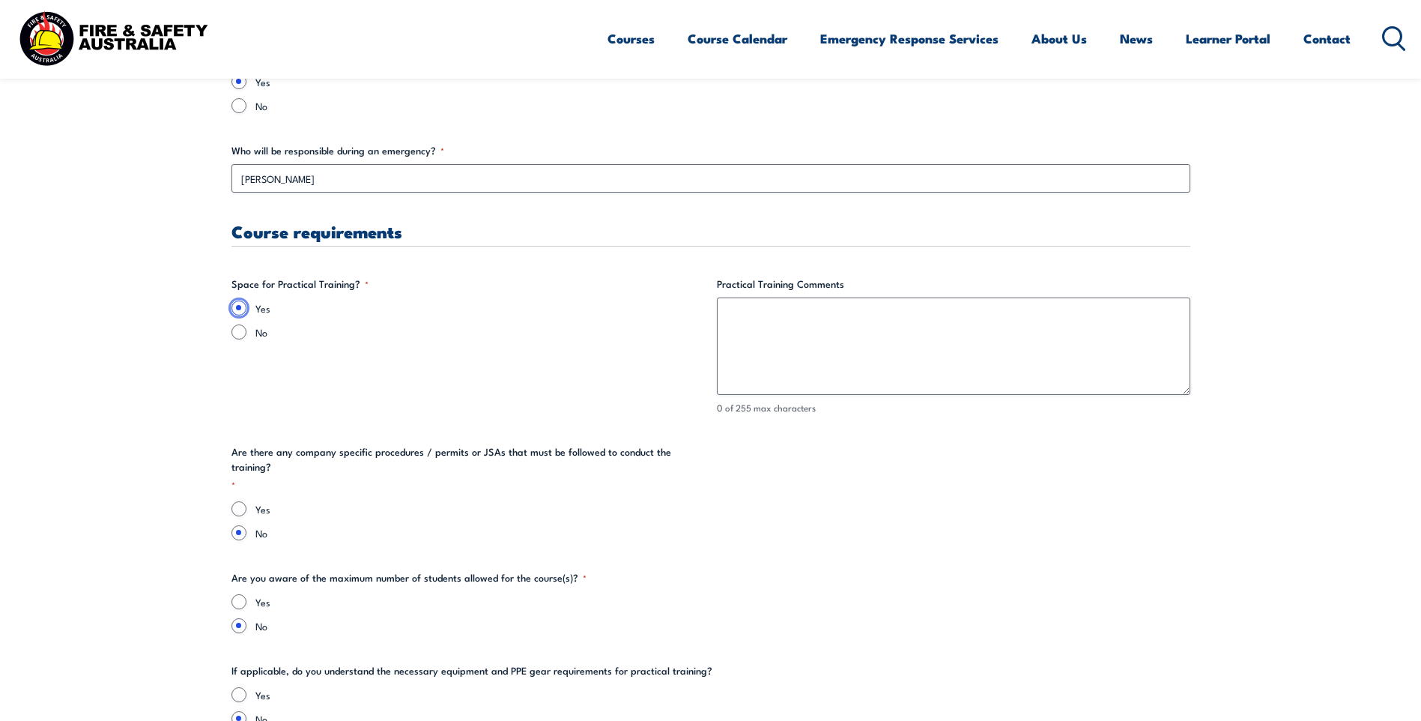
scroll to position [2846, 0]
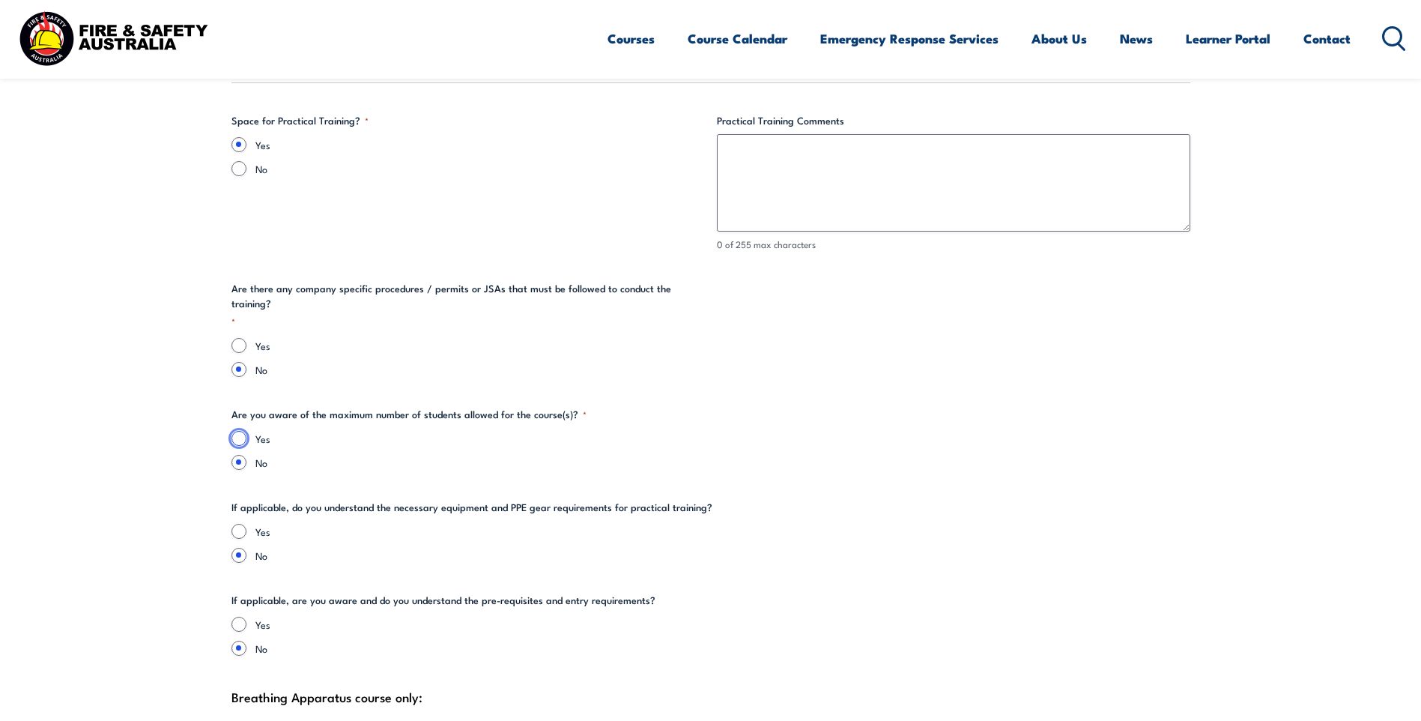
click at [240, 431] on input "Yes" at bounding box center [238, 438] width 15 height 15
radio input "true"
click at [234, 524] on input "Yes" at bounding box center [238, 531] width 15 height 15
radio input "true"
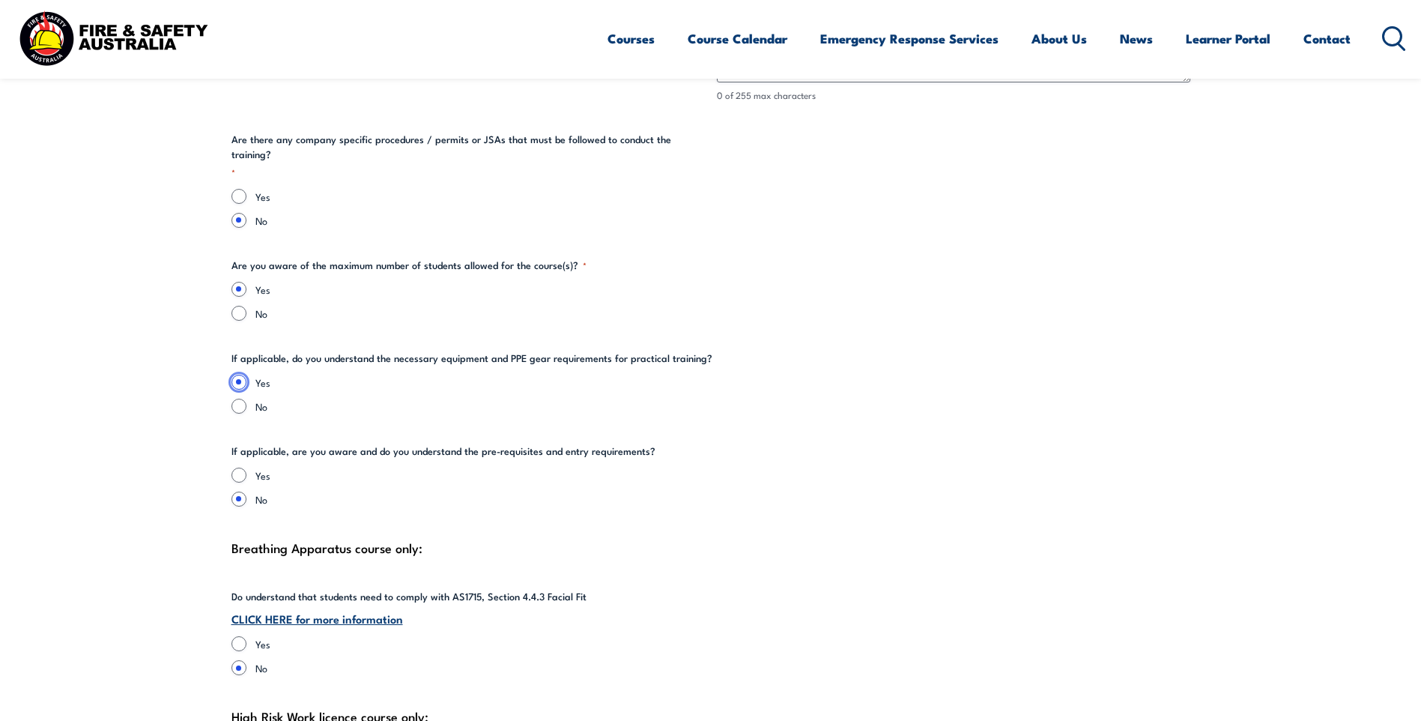
scroll to position [2996, 0]
click at [237, 467] on input "Yes" at bounding box center [238, 474] width 15 height 15
radio input "true"
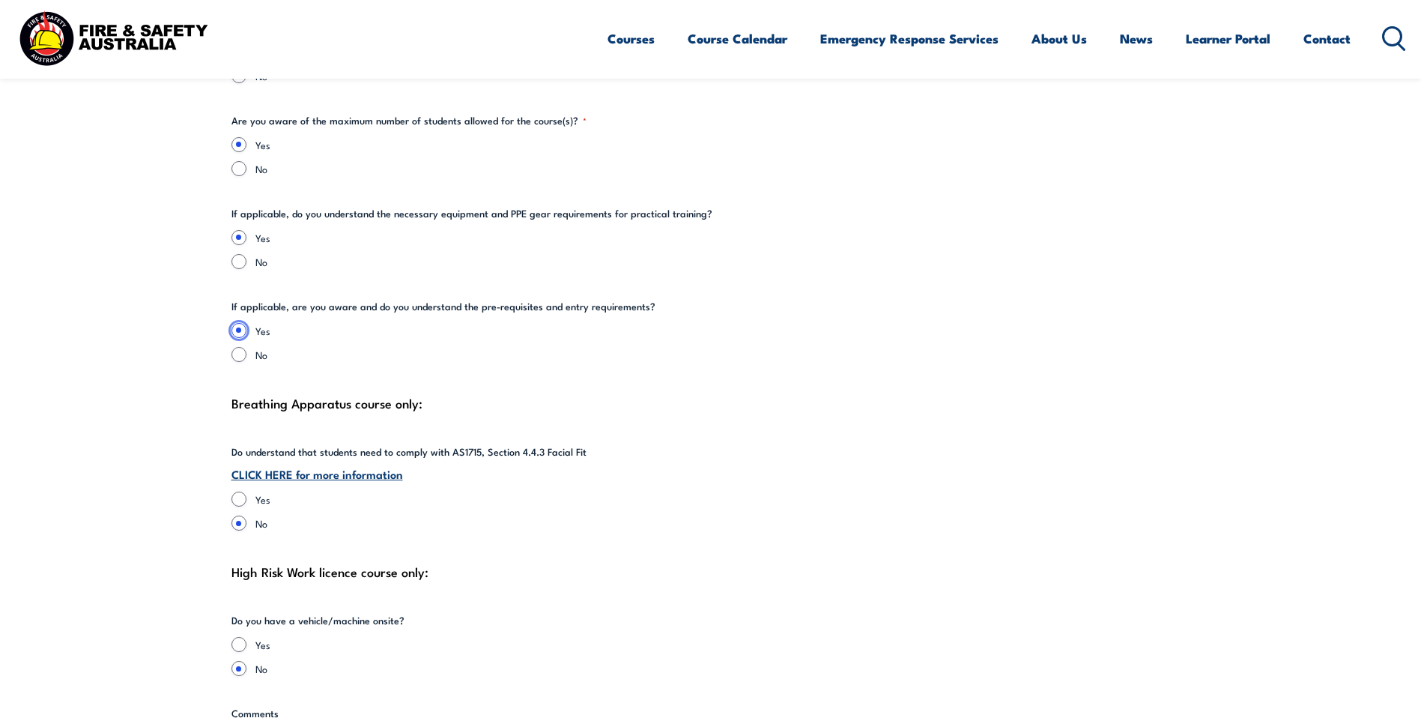
scroll to position [3146, 0]
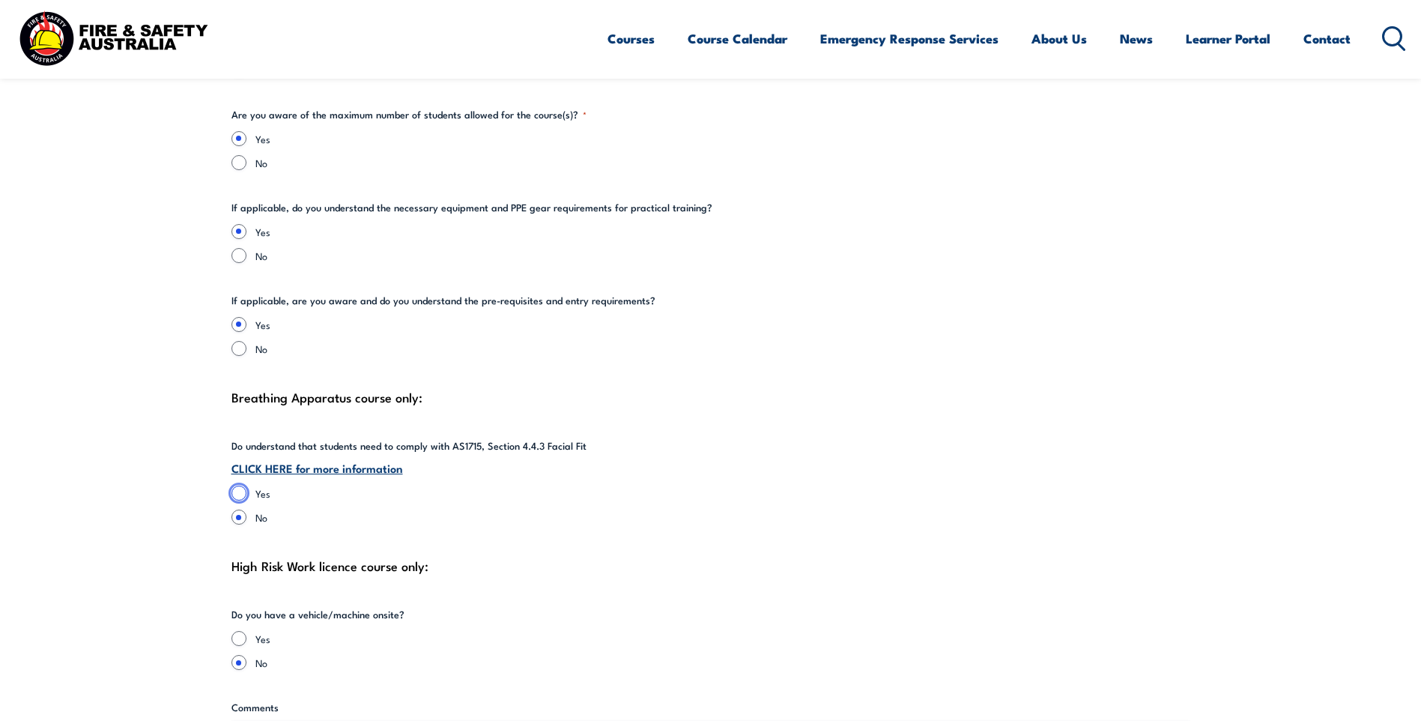
click at [243, 485] on input "Yes" at bounding box center [238, 492] width 15 height 15
radio input "true"
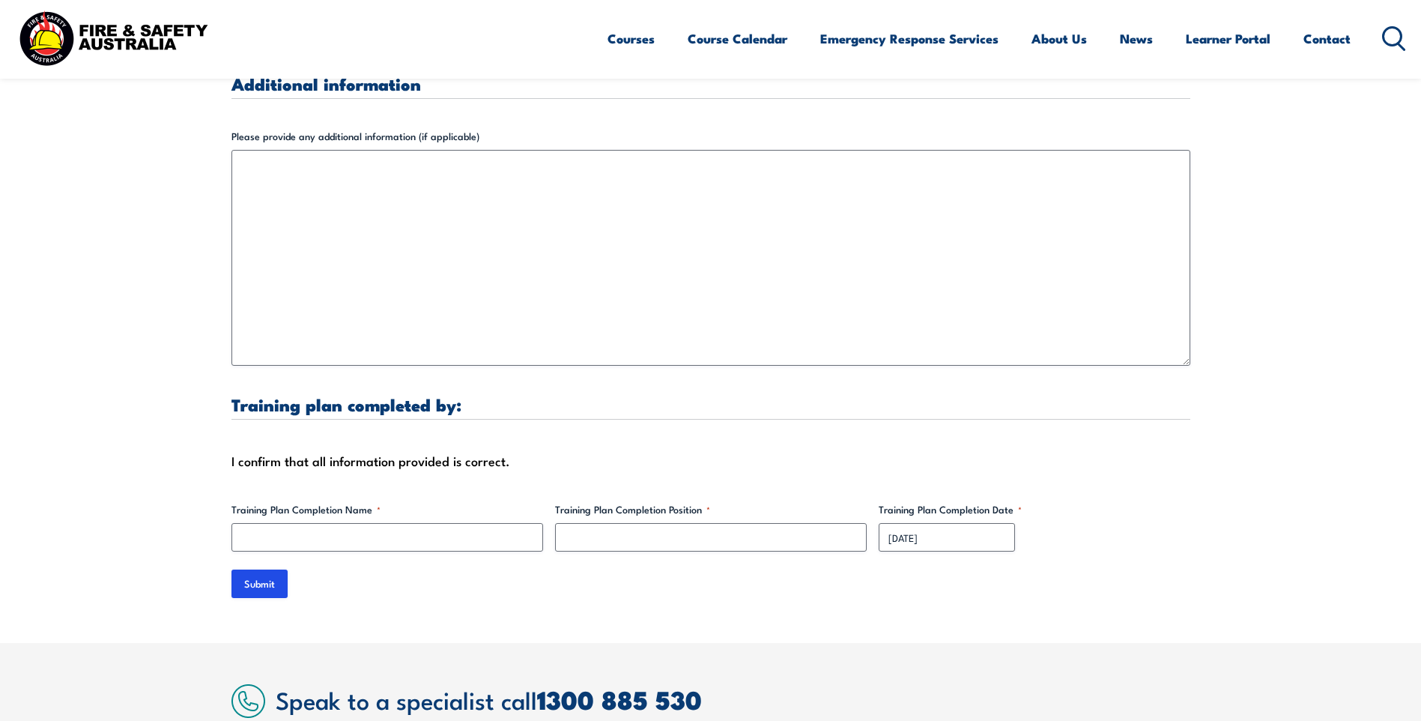
scroll to position [4344, 0]
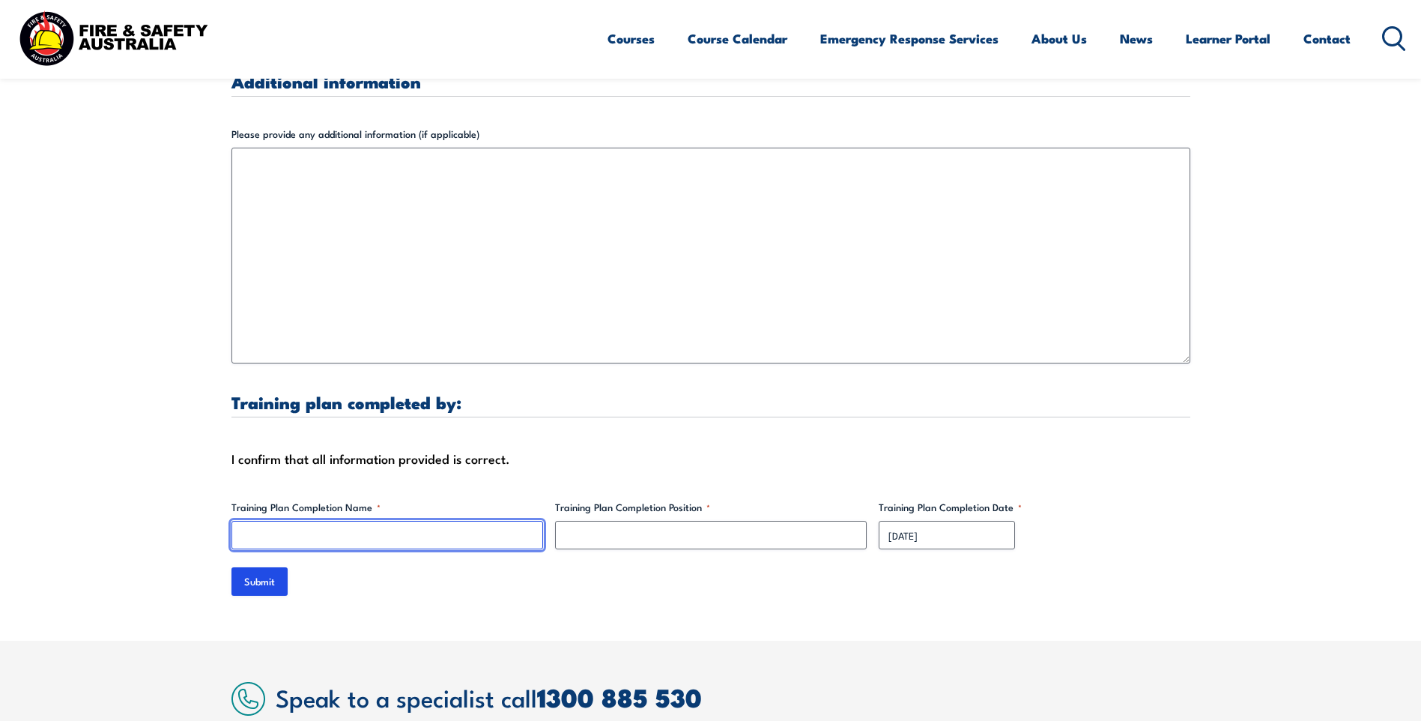
click at [332, 521] on input "Training Plan Completion Name *" at bounding box center [387, 535] width 312 height 28
type input "[PERSON_NAME]"
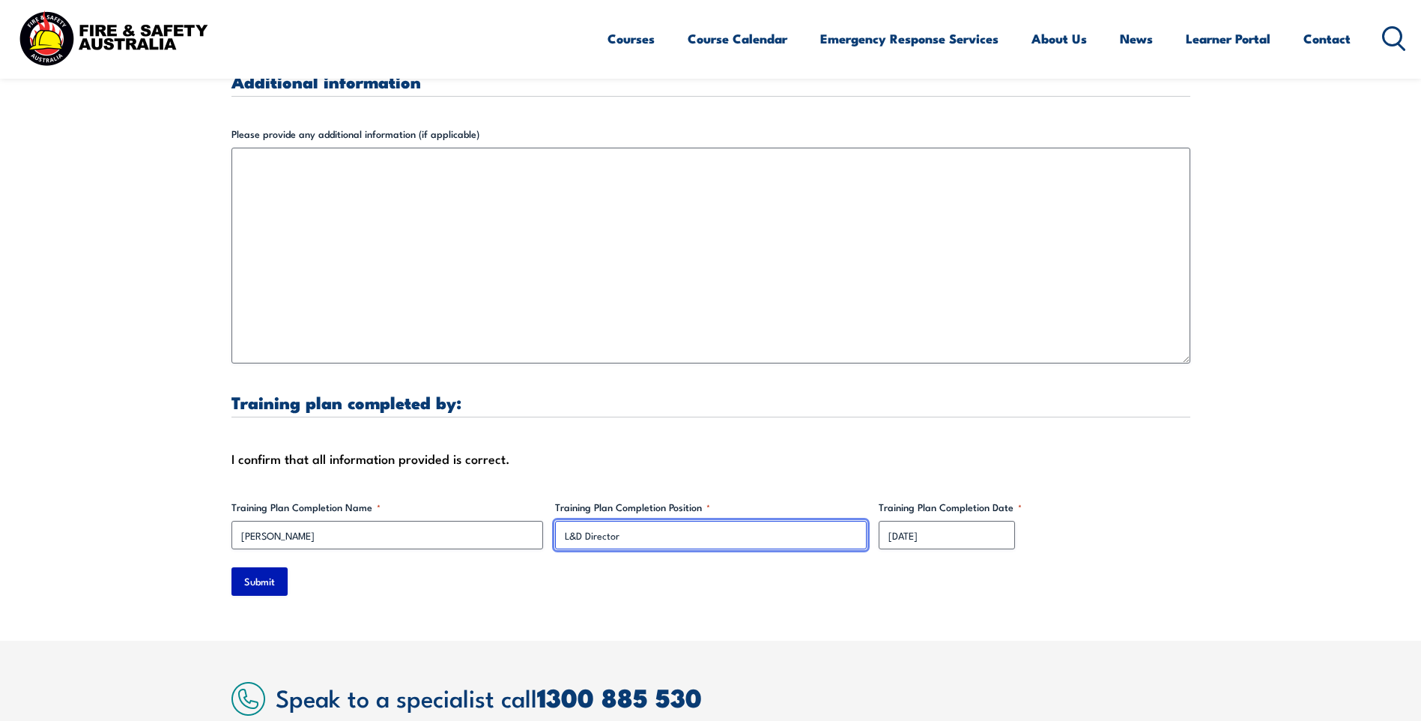
type input "L&D Director"
click at [276, 569] on input "Submit" at bounding box center [259, 581] width 56 height 28
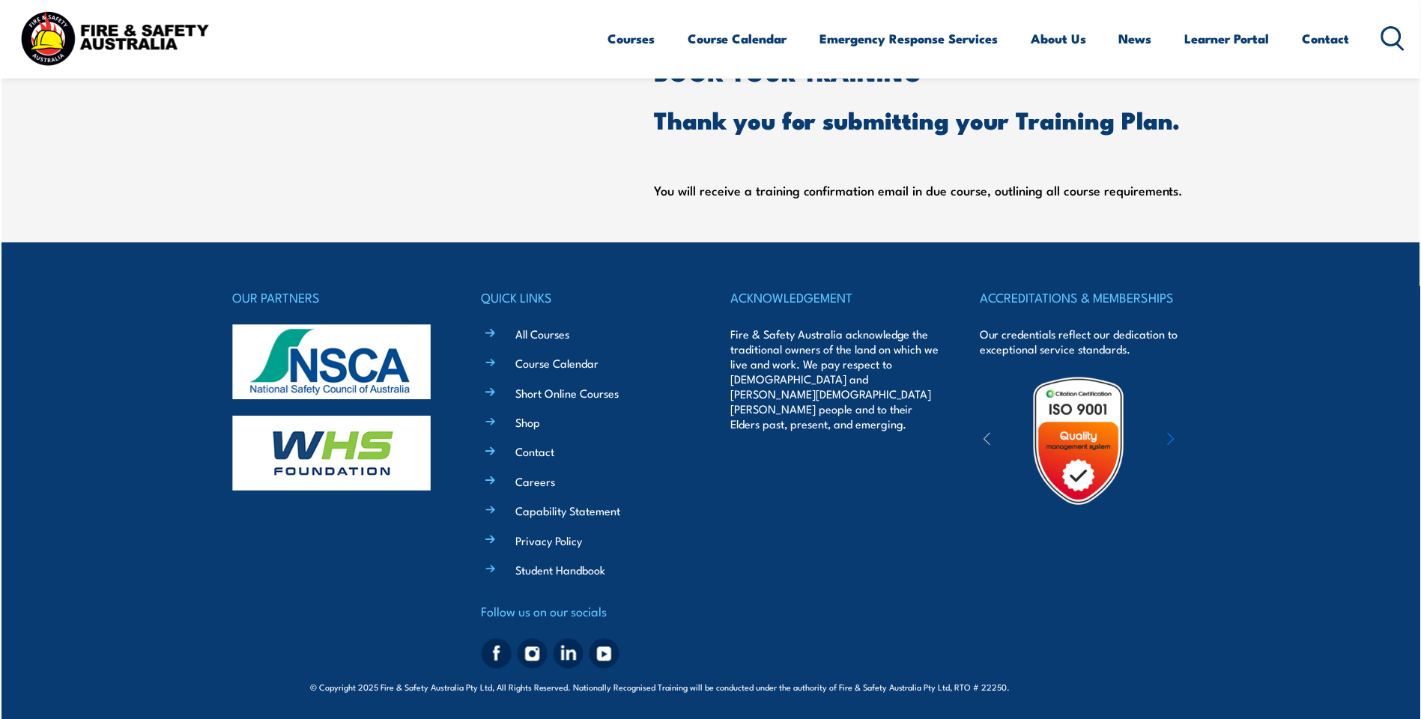
scroll to position [669, 0]
